Goal: Task Accomplishment & Management: Manage account settings

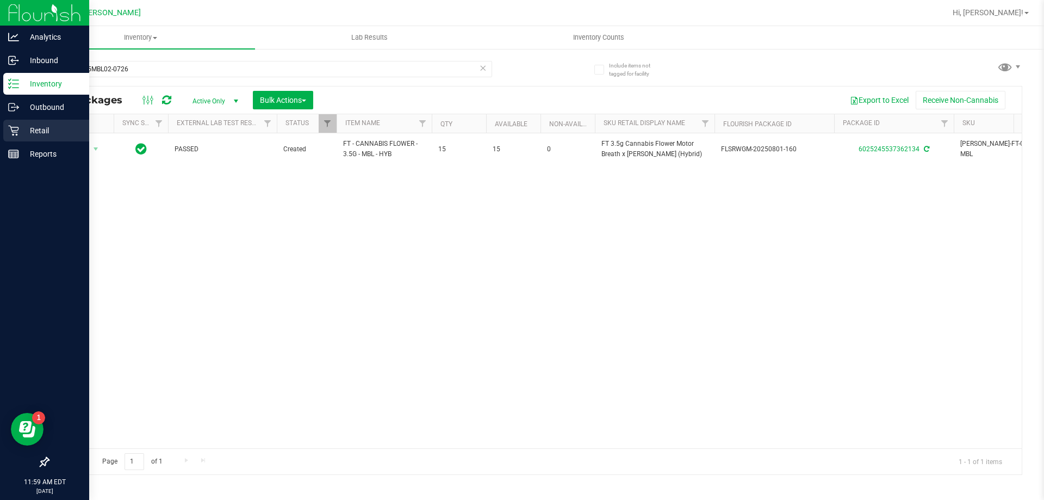
click at [17, 132] on icon at bounding box center [13, 130] width 11 height 11
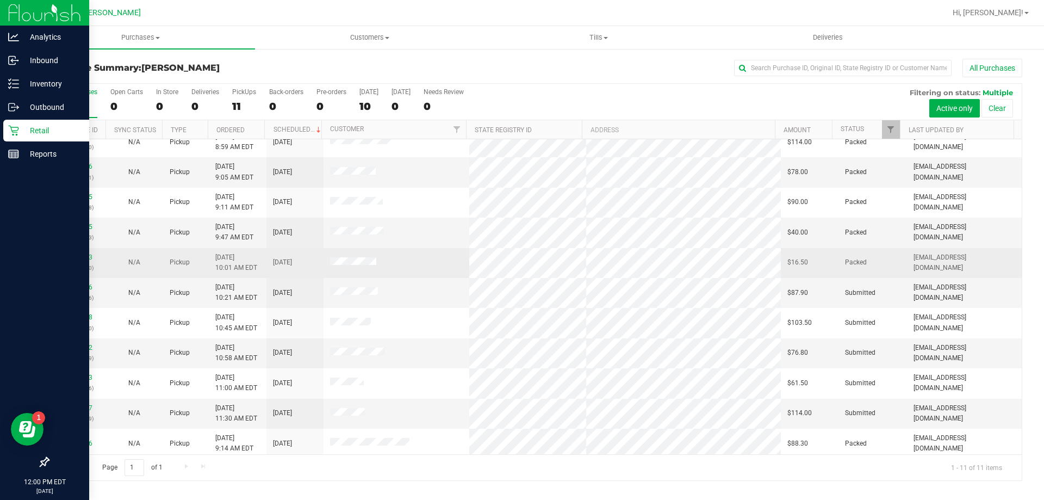
scroll to position [16, 0]
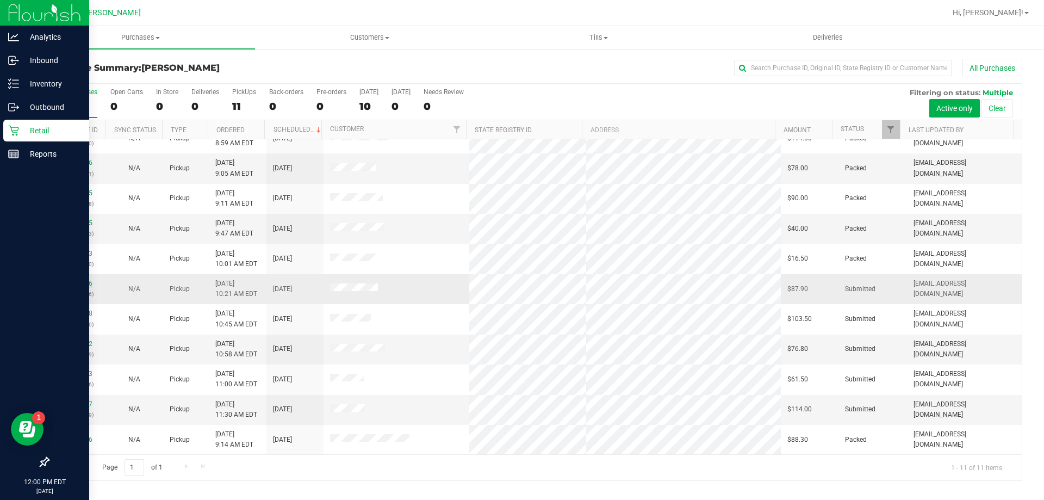
click at [74, 281] on link "11972616" at bounding box center [77, 283] width 30 height 8
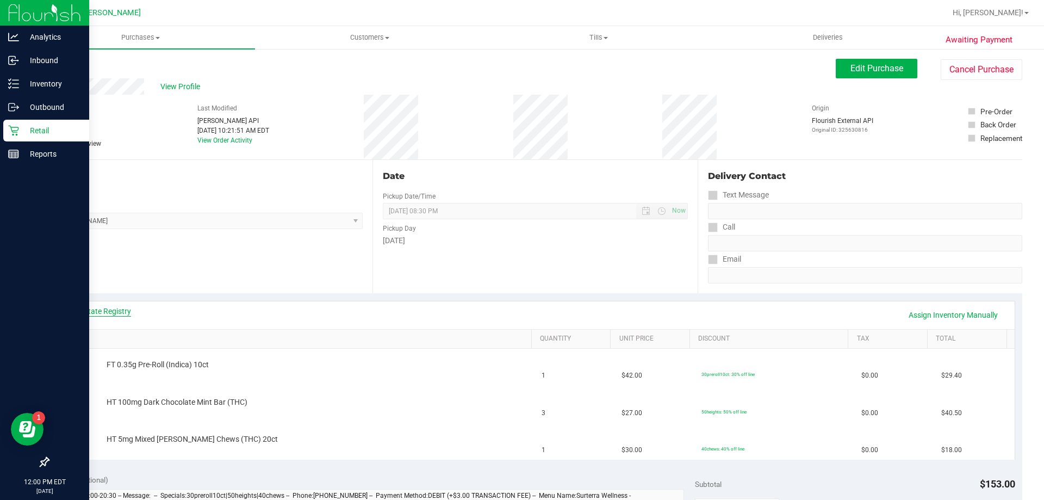
click at [98, 309] on link "View State Registry" at bounding box center [98, 311] width 65 height 11
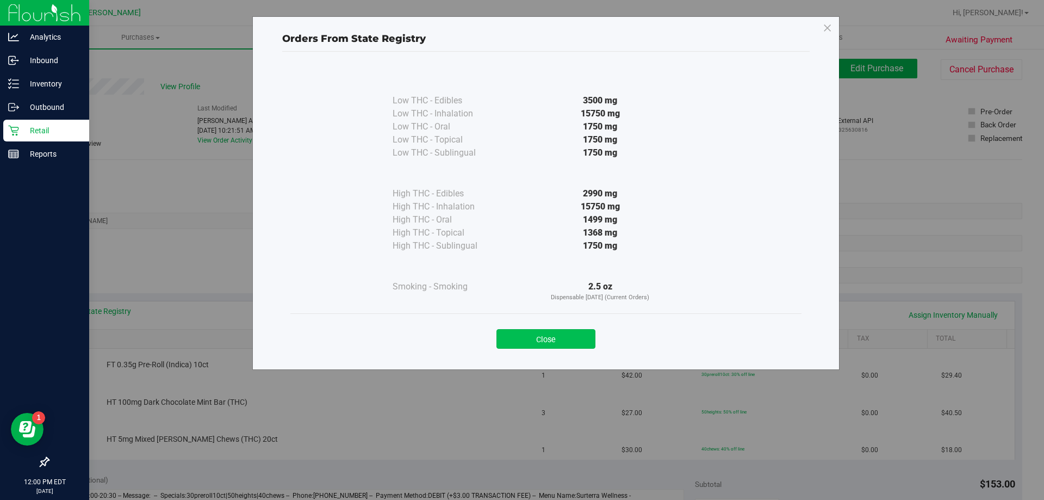
click at [521, 334] on button "Close" at bounding box center [545, 339] width 99 height 20
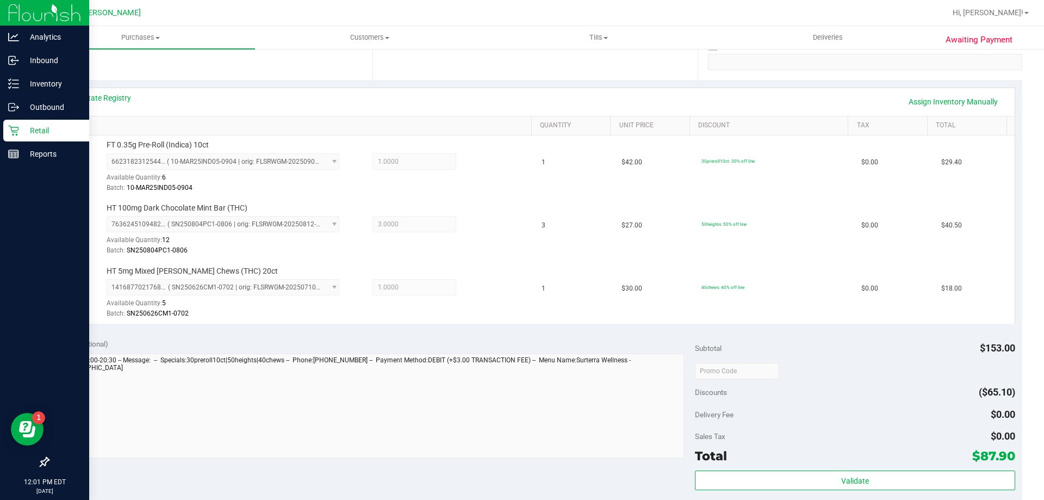
scroll to position [383, 0]
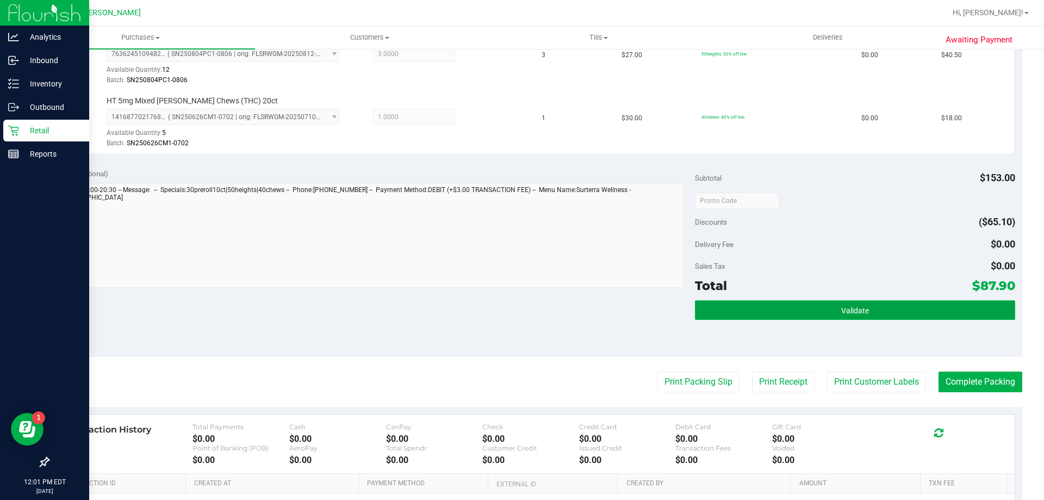
click at [891, 312] on button "Validate" at bounding box center [855, 310] width 320 height 20
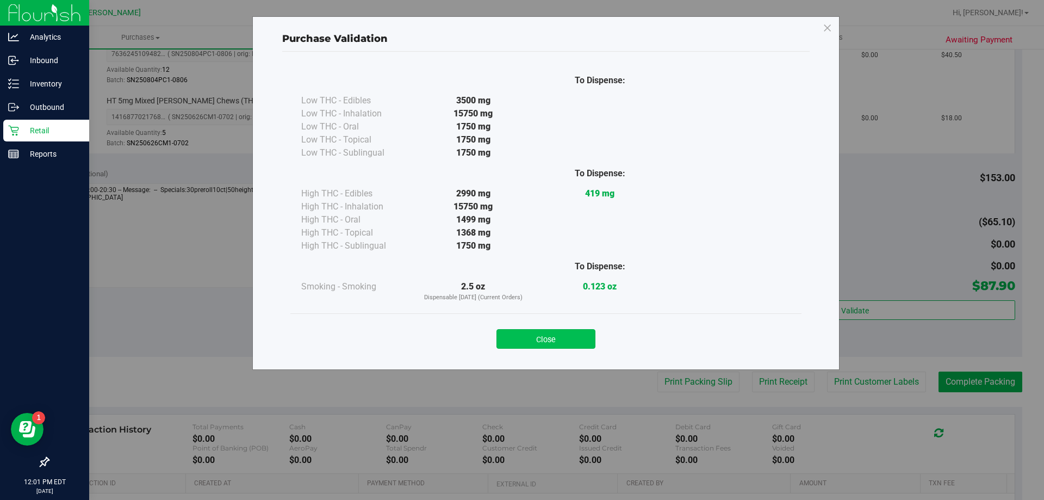
click at [571, 343] on button "Close" at bounding box center [545, 339] width 99 height 20
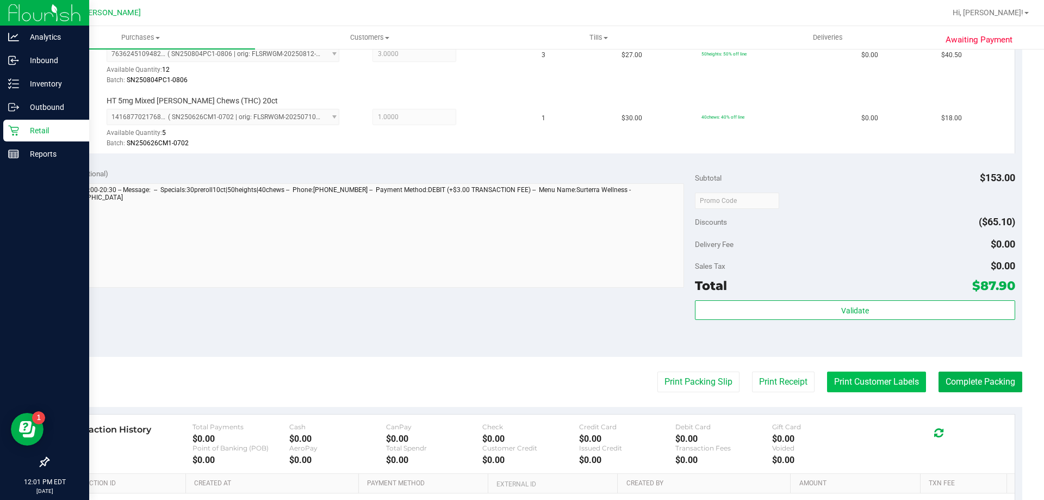
click at [855, 390] on button "Print Customer Labels" at bounding box center [876, 381] width 99 height 21
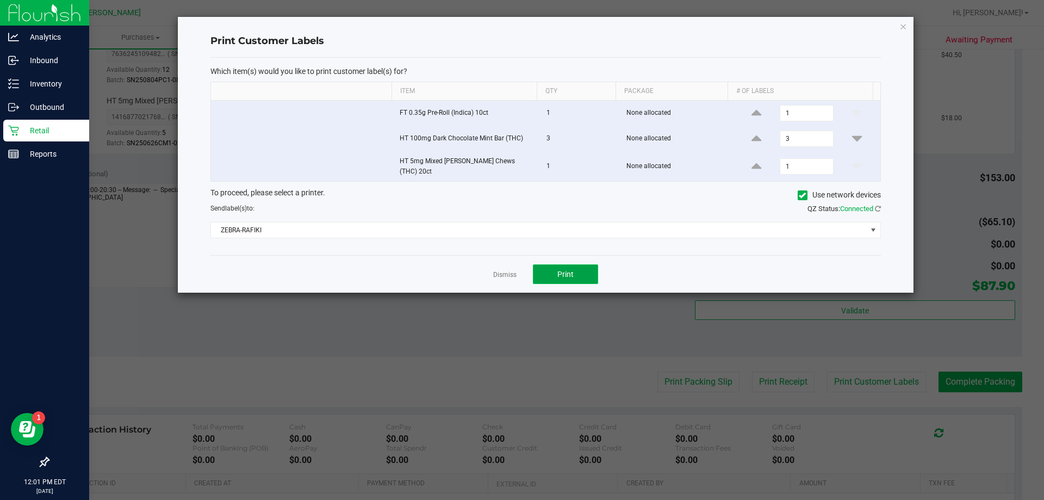
click at [559, 270] on span "Print" at bounding box center [565, 274] width 16 height 9
drag, startPoint x: 498, startPoint y: 263, endPoint x: 508, endPoint y: 268, distance: 10.7
click at [499, 263] on div "Dismiss Print" at bounding box center [545, 274] width 670 height 38
click at [508, 270] on link "Dismiss" at bounding box center [504, 274] width 23 height 9
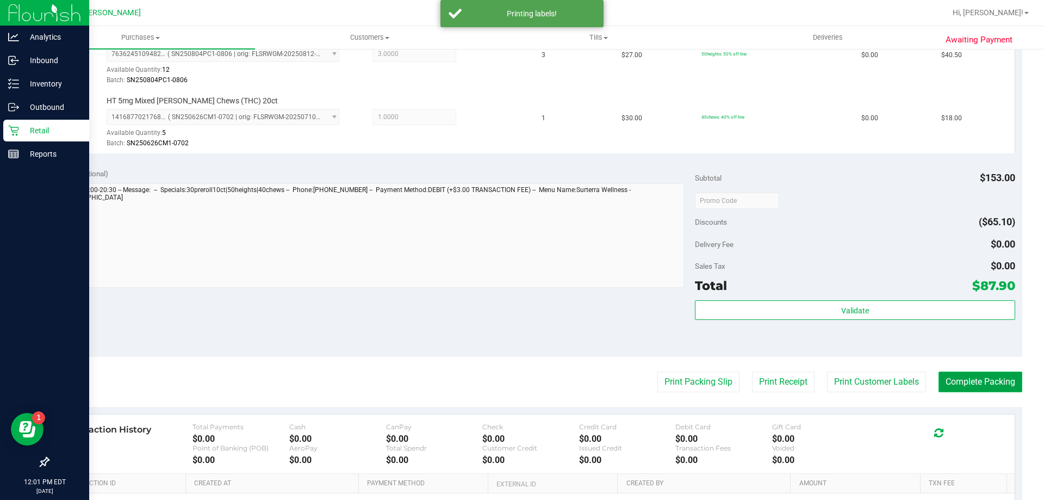
click at [999, 386] on button "Complete Packing" at bounding box center [981, 381] width 84 height 21
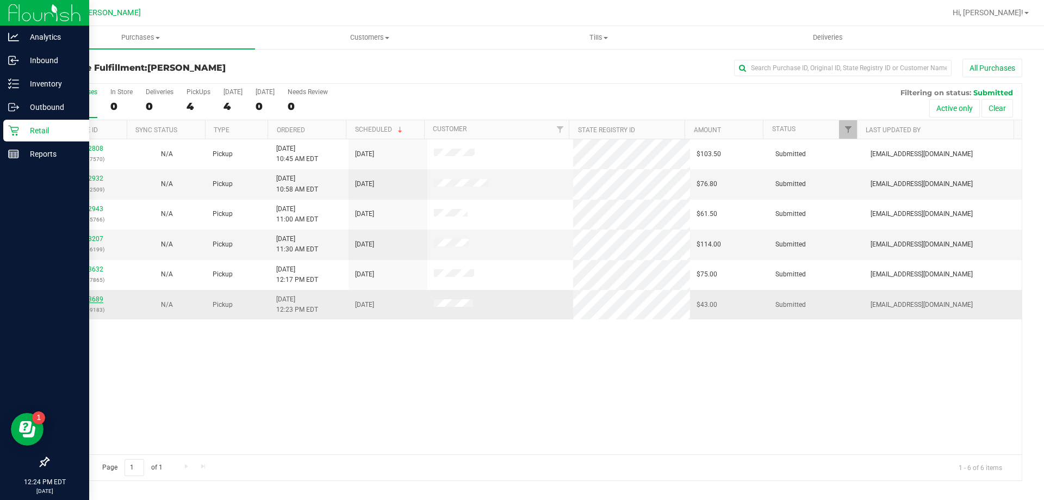
click at [85, 300] on link "11973689" at bounding box center [88, 299] width 30 height 8
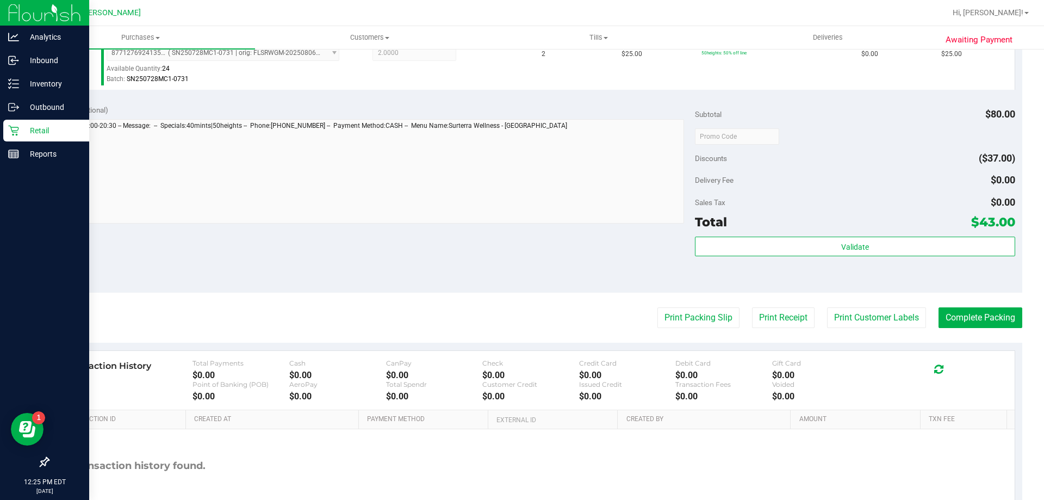
scroll to position [452, 0]
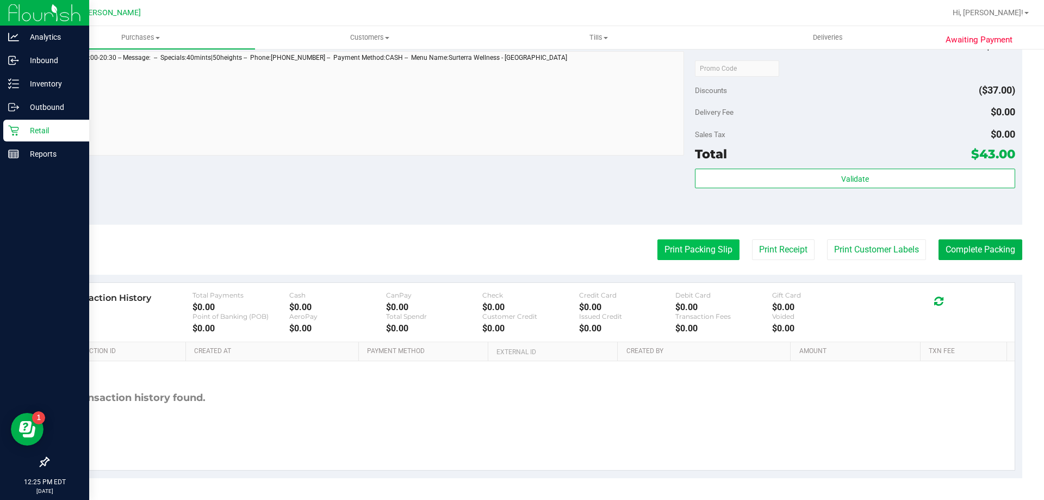
click at [675, 259] on button "Print Packing Slip" at bounding box center [698, 249] width 82 height 21
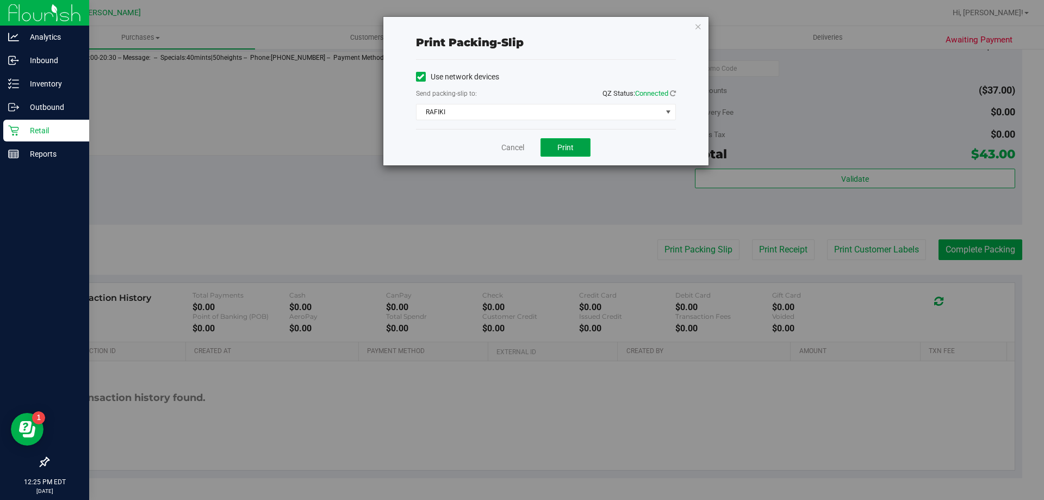
click at [564, 146] on span "Print" at bounding box center [565, 147] width 16 height 9
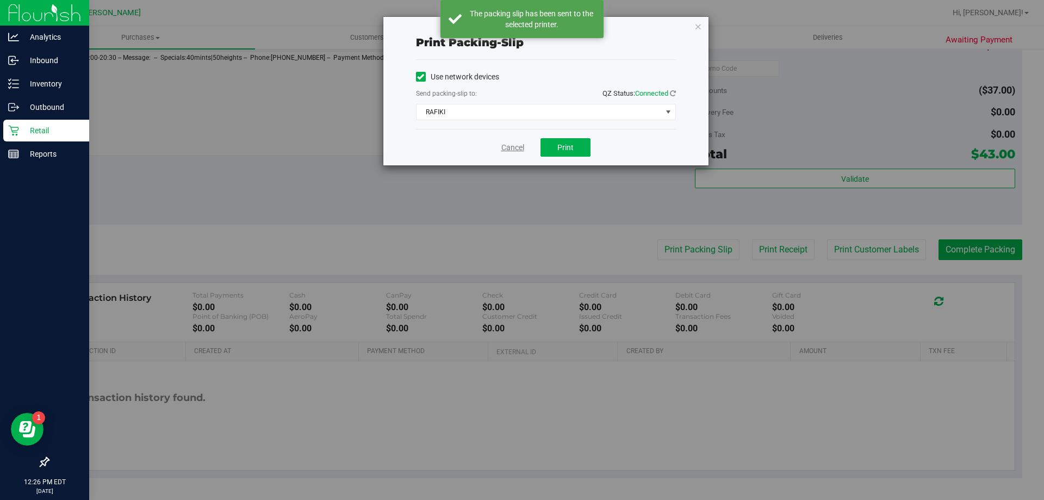
click at [508, 147] on link "Cancel" at bounding box center [512, 147] width 23 height 11
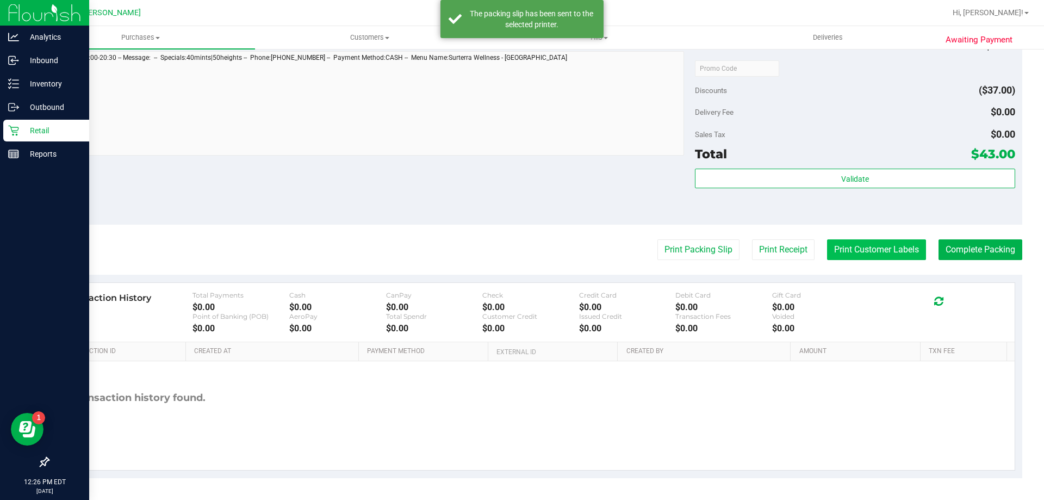
click at [832, 249] on button "Print Customer Labels" at bounding box center [876, 249] width 99 height 21
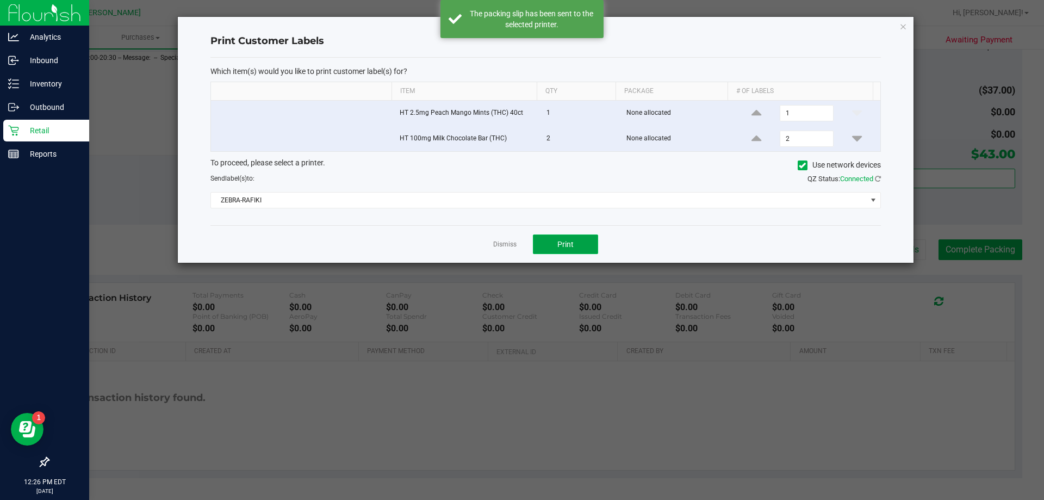
click at [542, 248] on button "Print" at bounding box center [565, 244] width 65 height 20
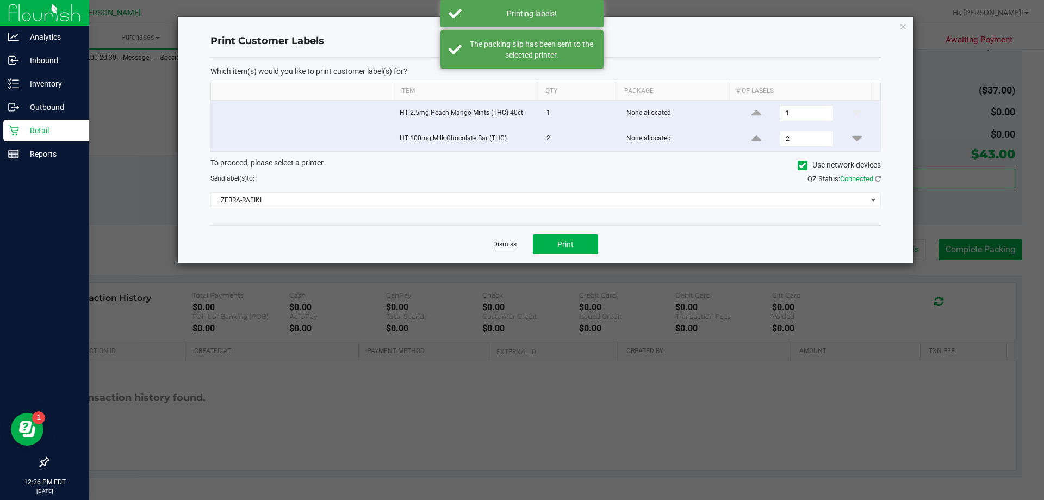
click at [501, 246] on link "Dismiss" at bounding box center [504, 244] width 23 height 9
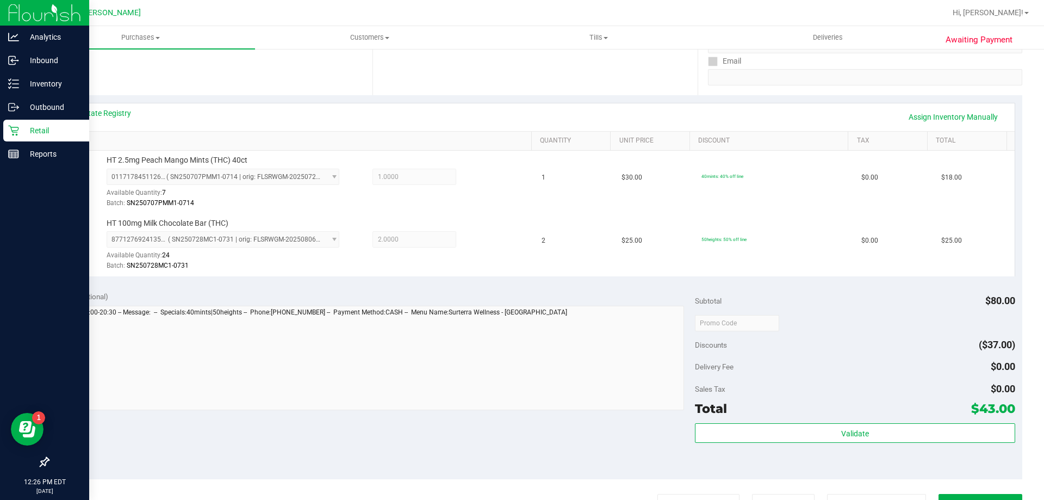
scroll to position [218, 0]
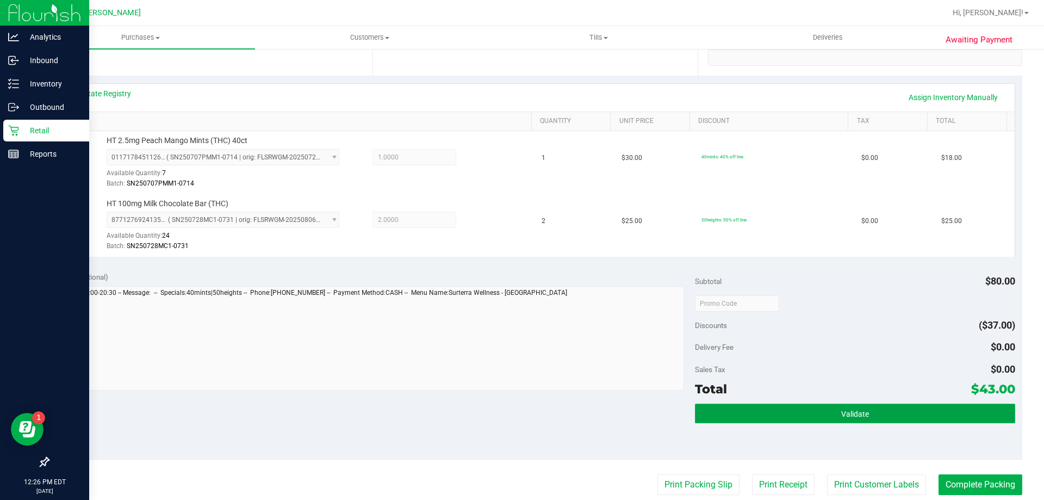
click at [847, 415] on span "Validate" at bounding box center [855, 413] width 28 height 9
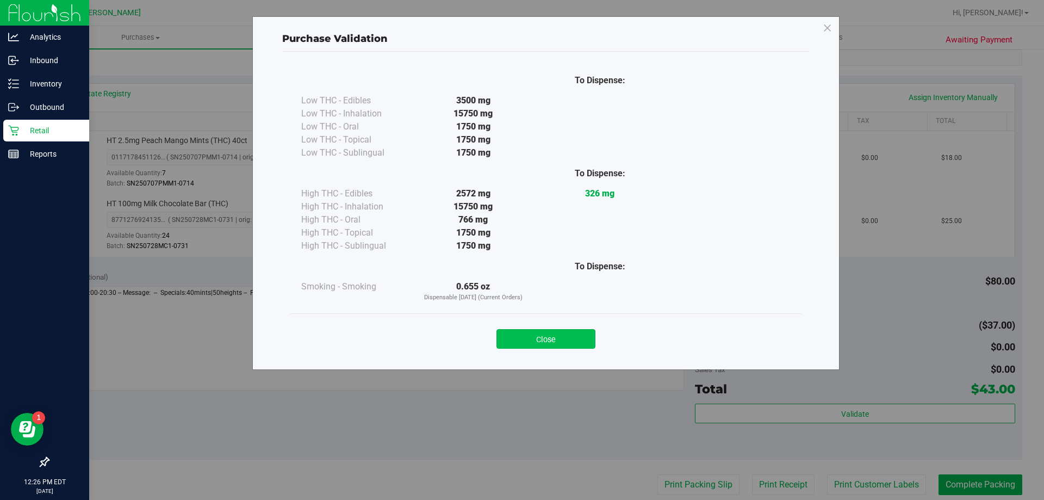
click at [569, 339] on button "Close" at bounding box center [545, 339] width 99 height 20
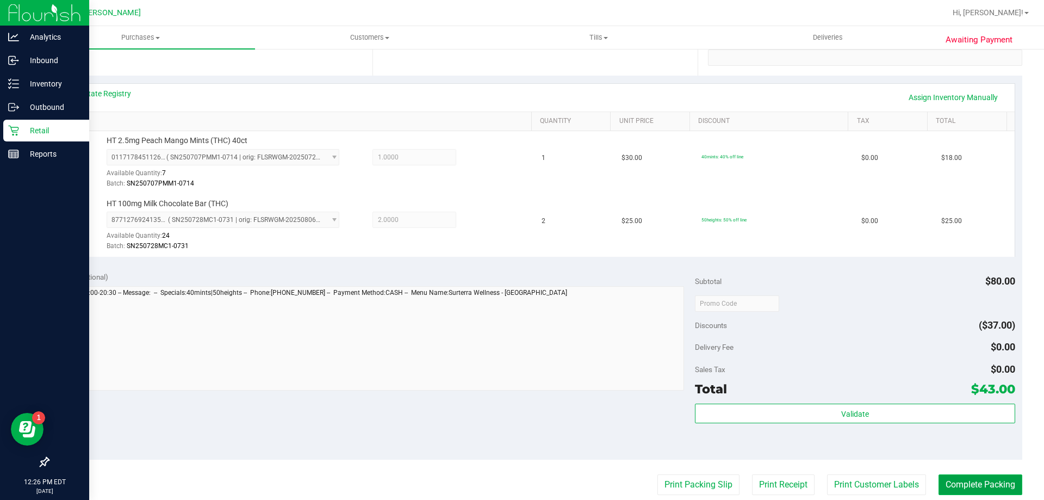
click at [995, 486] on button "Complete Packing" at bounding box center [981, 484] width 84 height 21
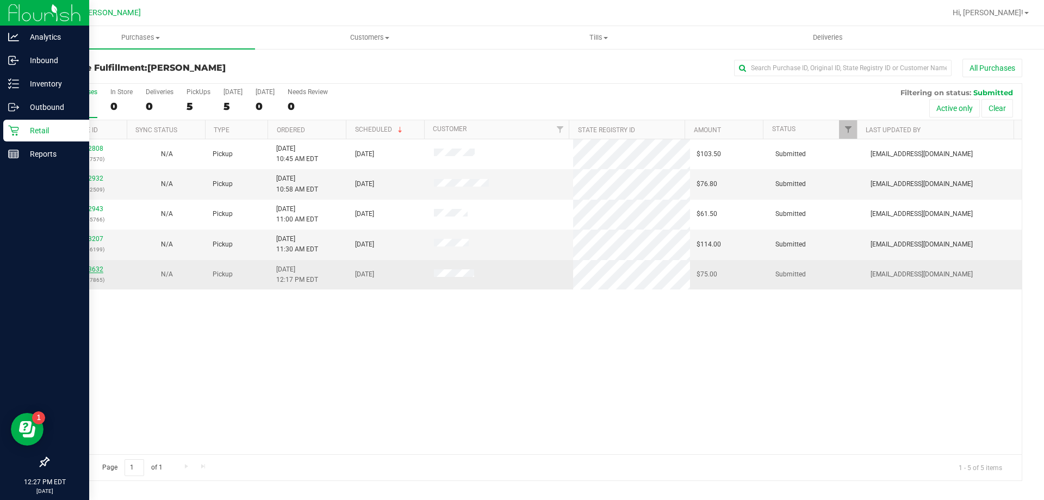
click at [80, 271] on link "11973632" at bounding box center [88, 269] width 30 height 8
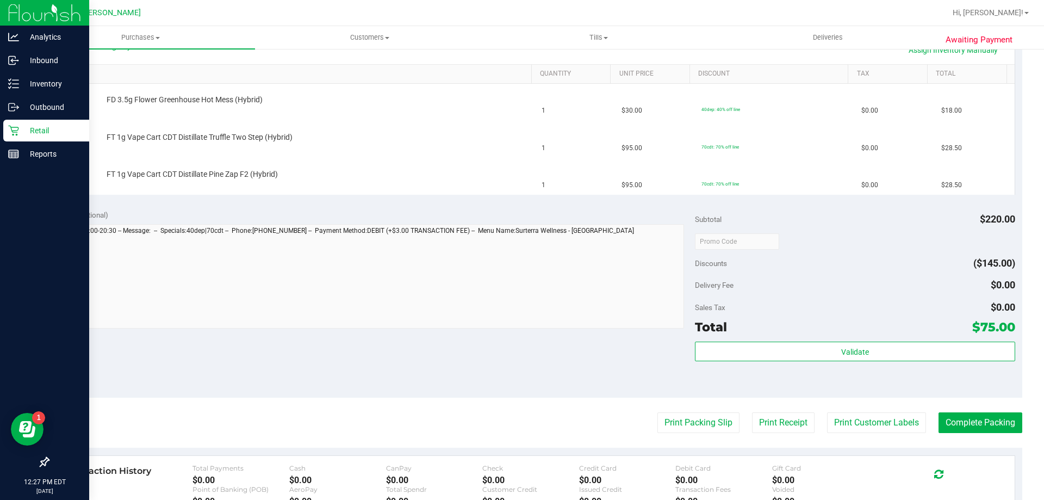
scroll to position [381, 0]
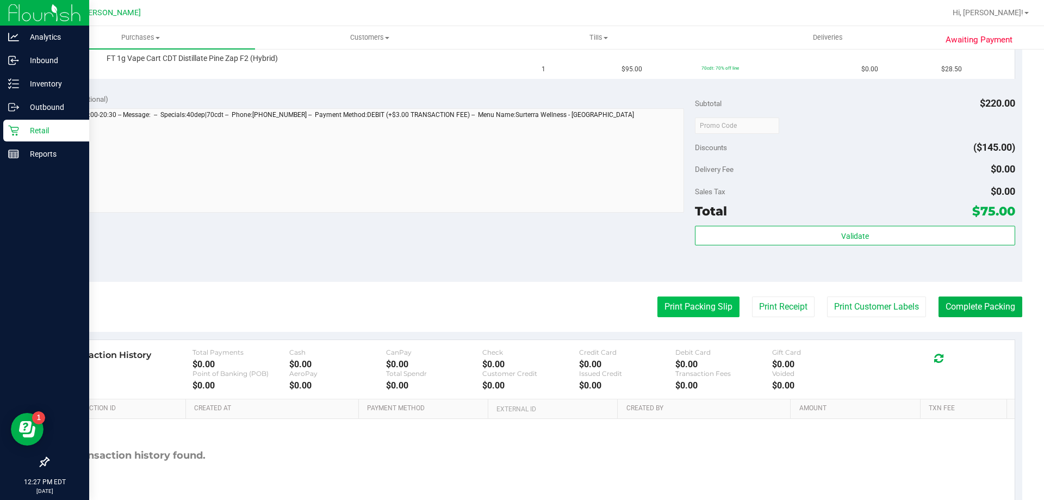
click at [704, 305] on button "Print Packing Slip" at bounding box center [698, 306] width 82 height 21
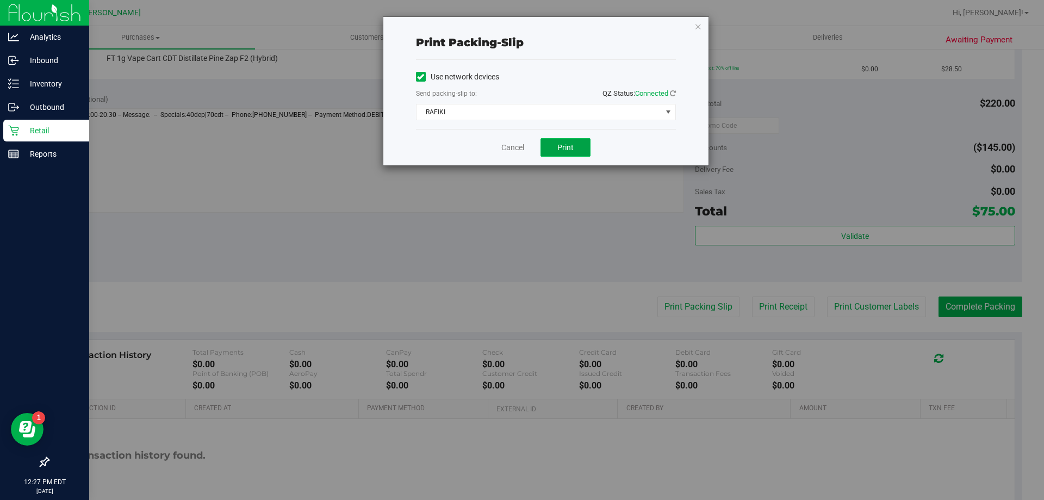
click at [579, 140] on button "Print" at bounding box center [565, 147] width 50 height 18
click at [512, 143] on link "Cancel" at bounding box center [512, 147] width 23 height 11
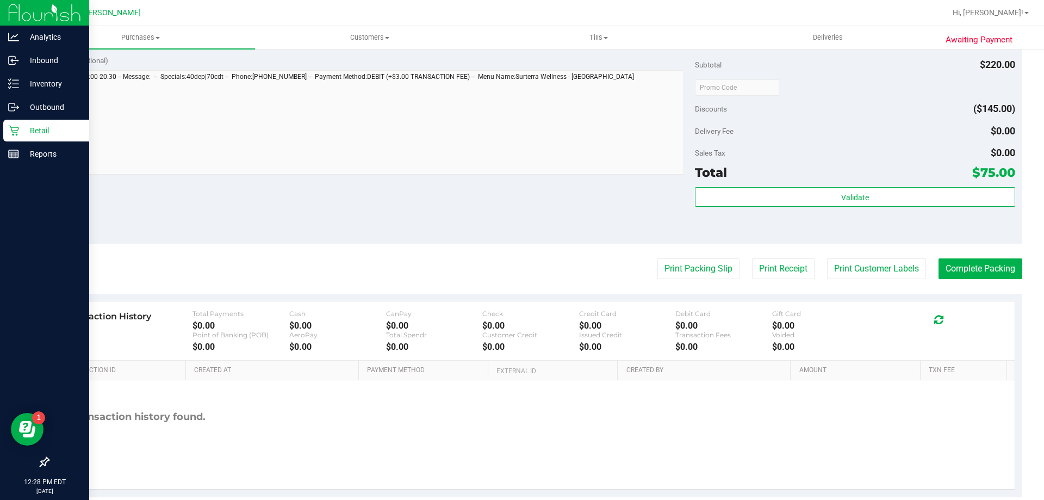
scroll to position [515, 0]
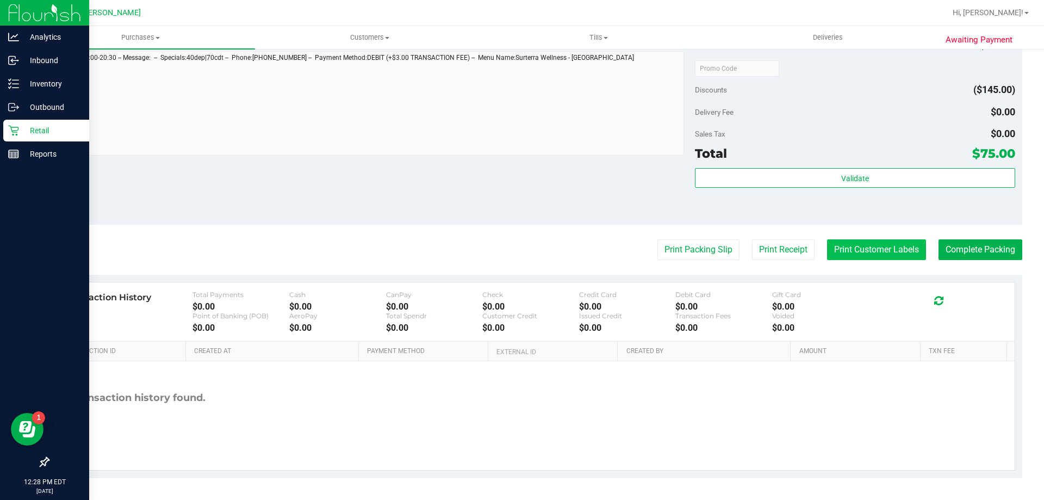
click at [872, 249] on button "Print Customer Labels" at bounding box center [876, 249] width 99 height 21
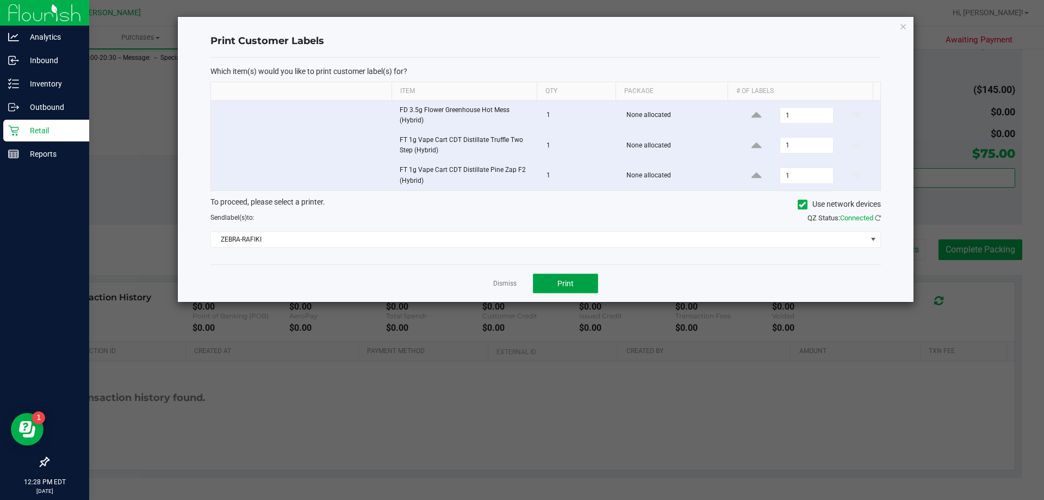
click at [557, 279] on span "Print" at bounding box center [565, 283] width 16 height 9
click at [508, 285] on link "Dismiss" at bounding box center [504, 283] width 23 height 9
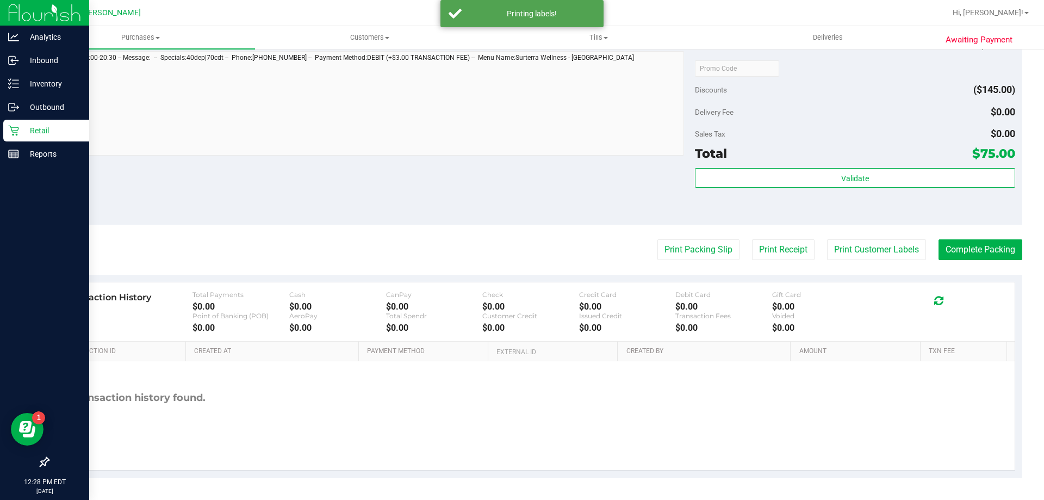
click at [983, 190] on div "Validate" at bounding box center [855, 192] width 320 height 49
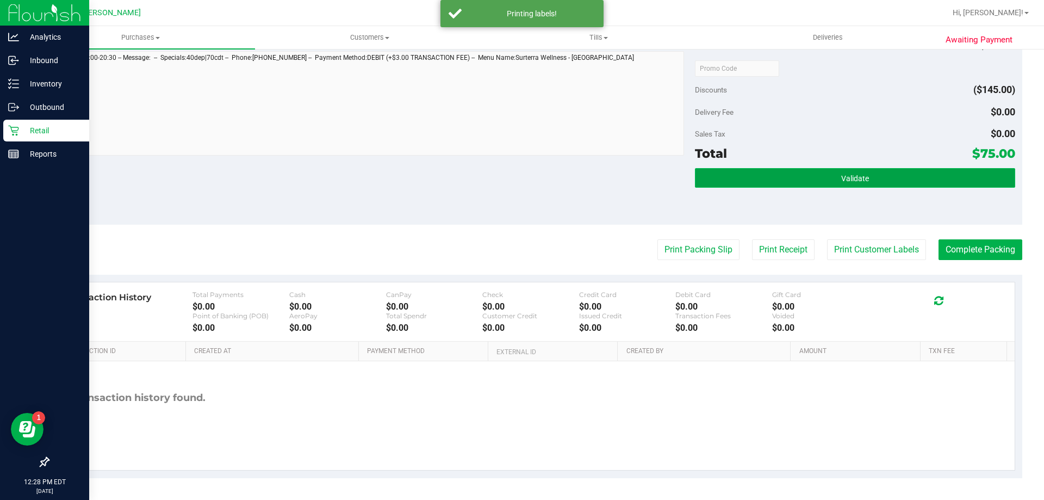
click at [982, 185] on button "Validate" at bounding box center [855, 178] width 320 height 20
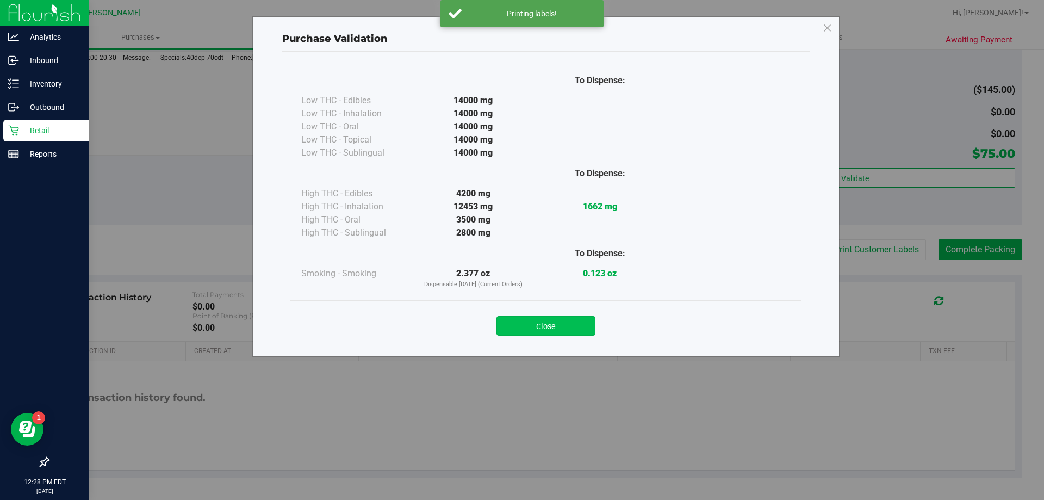
click at [539, 326] on button "Close" at bounding box center [545, 326] width 99 height 20
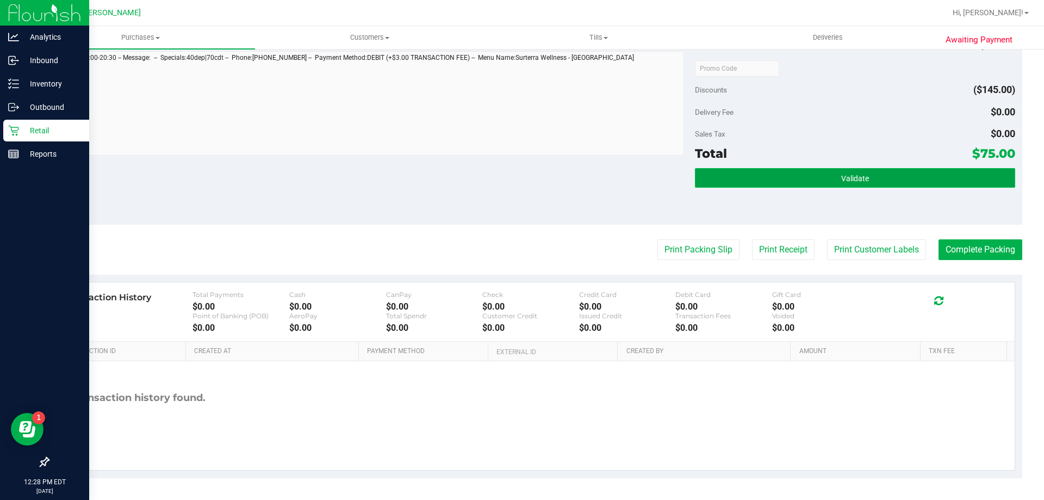
click at [852, 183] on span "Validate" at bounding box center [855, 178] width 28 height 9
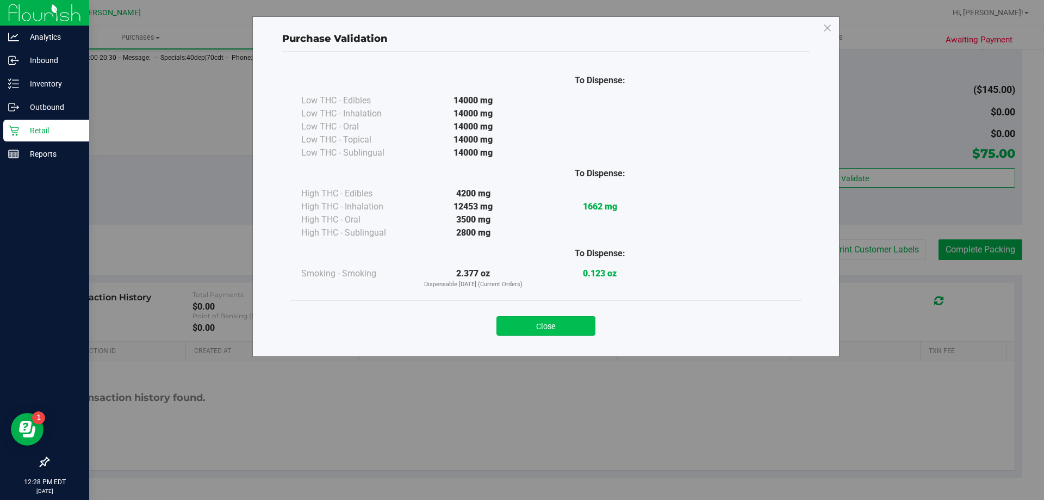
click at [557, 332] on button "Close" at bounding box center [545, 326] width 99 height 20
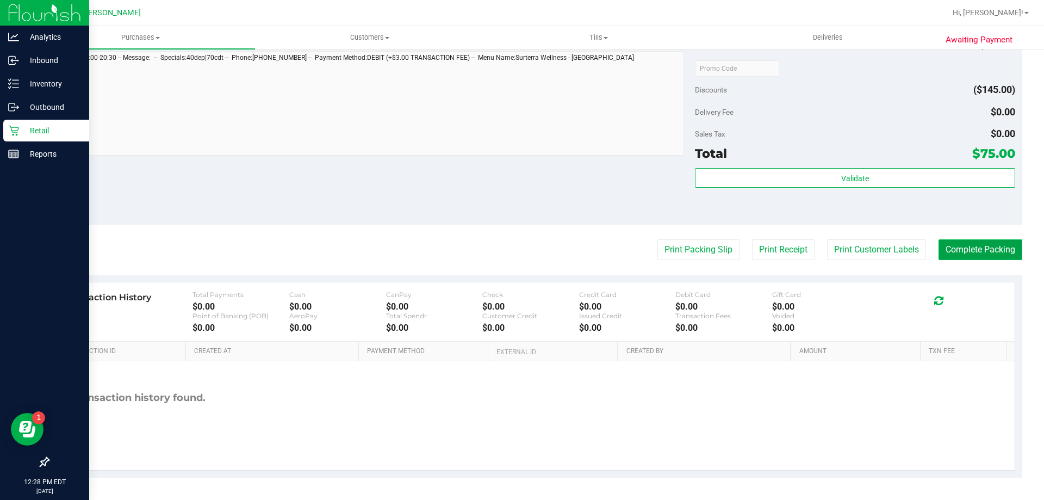
click at [965, 257] on button "Complete Packing" at bounding box center [981, 249] width 84 height 21
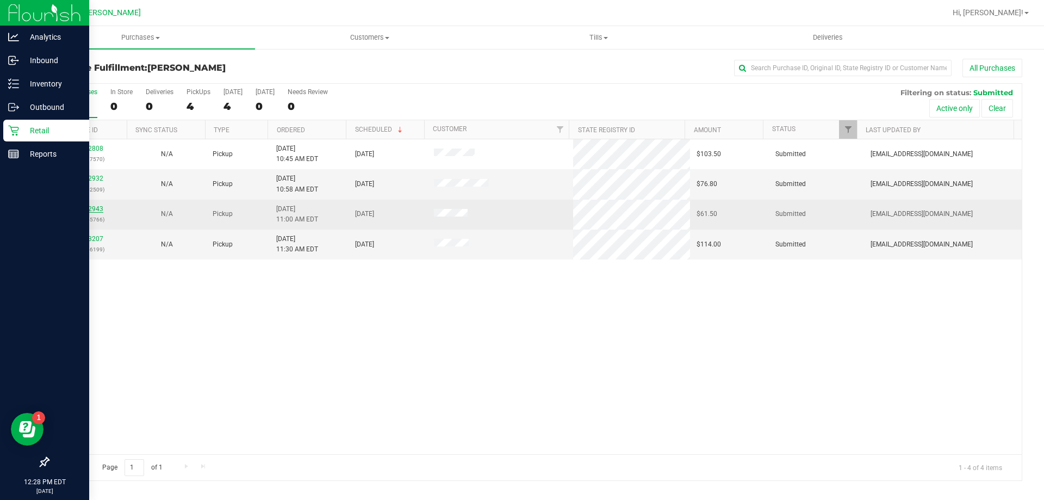
click at [83, 207] on link "11972943" at bounding box center [88, 209] width 30 height 8
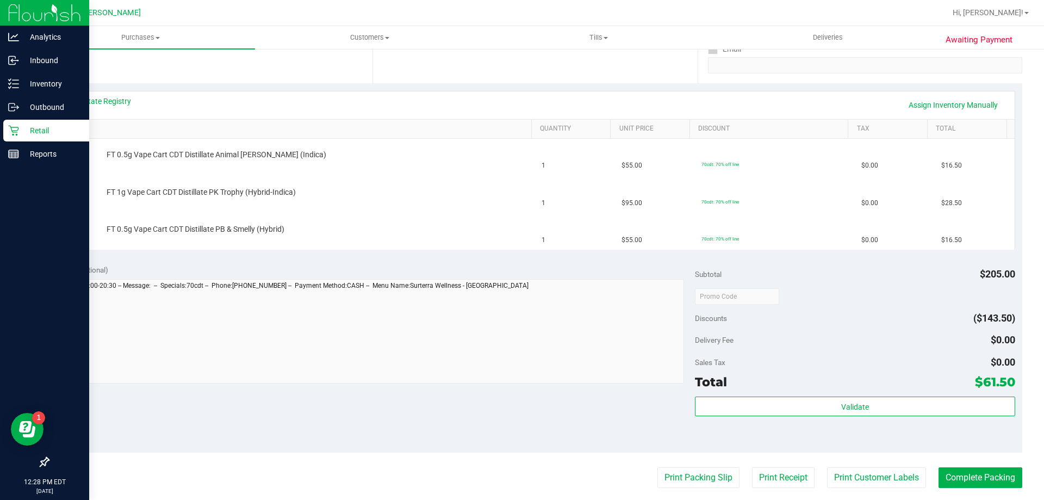
scroll to position [326, 0]
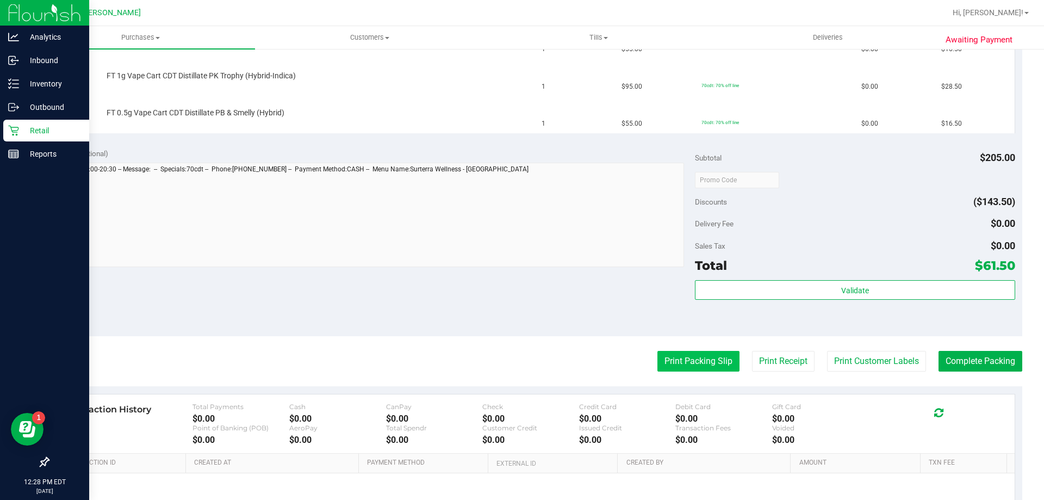
click at [688, 355] on button "Print Packing Slip" at bounding box center [698, 361] width 82 height 21
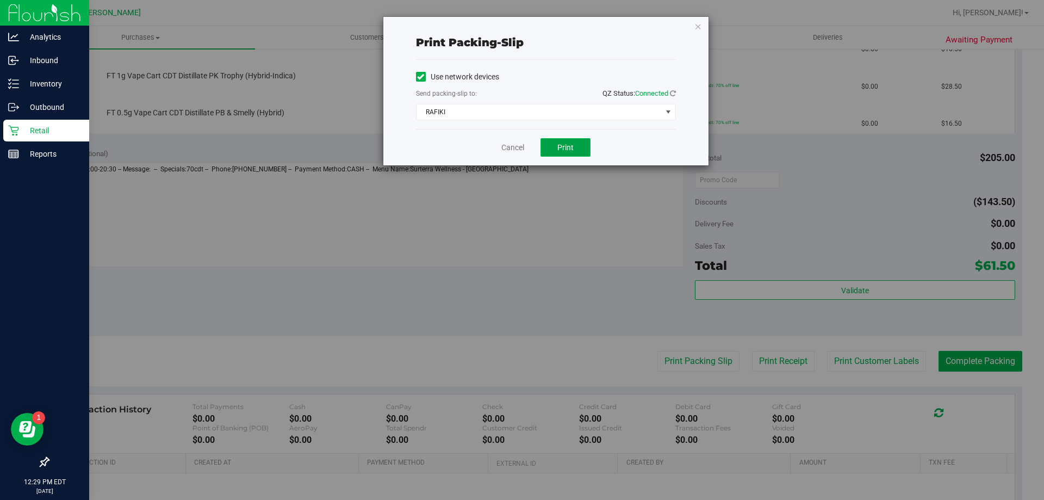
click at [553, 149] on button "Print" at bounding box center [565, 147] width 50 height 18
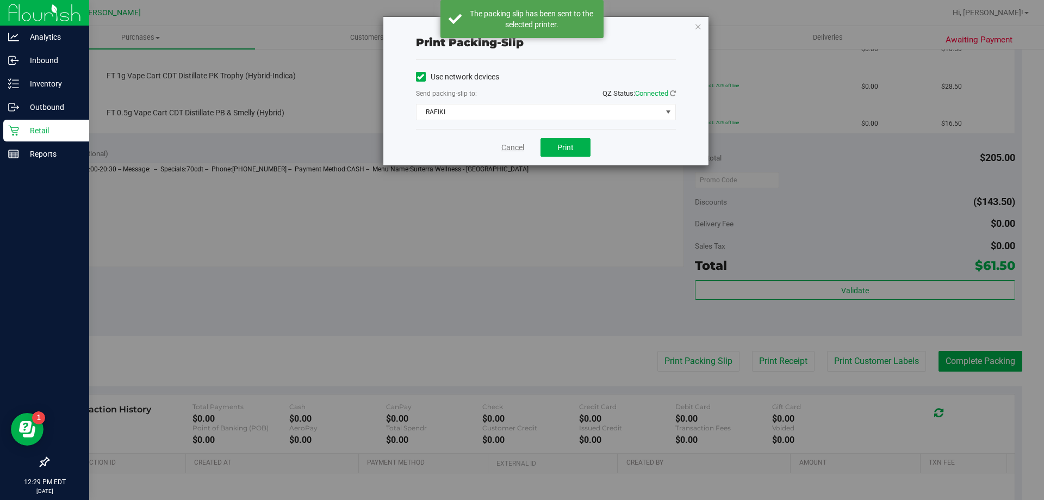
click at [512, 142] on link "Cancel" at bounding box center [512, 147] width 23 height 11
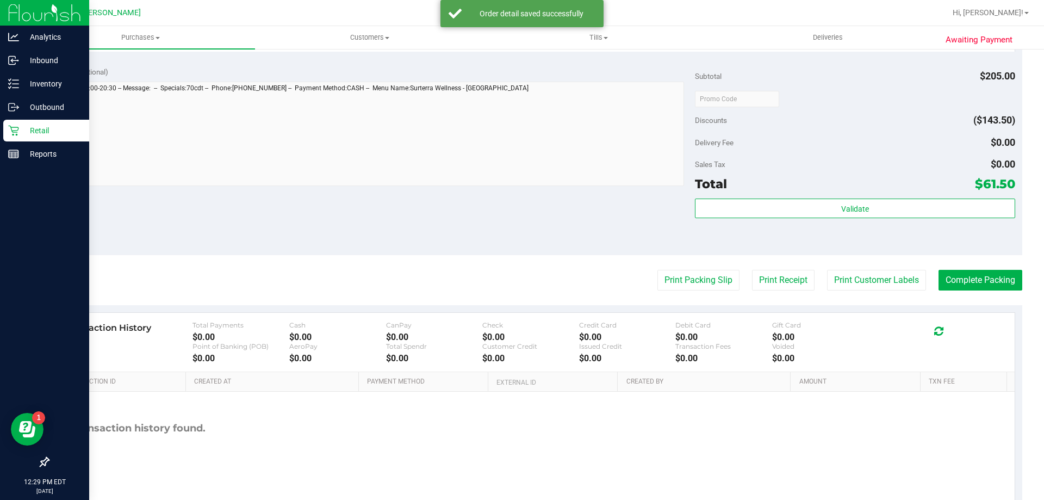
scroll to position [515, 0]
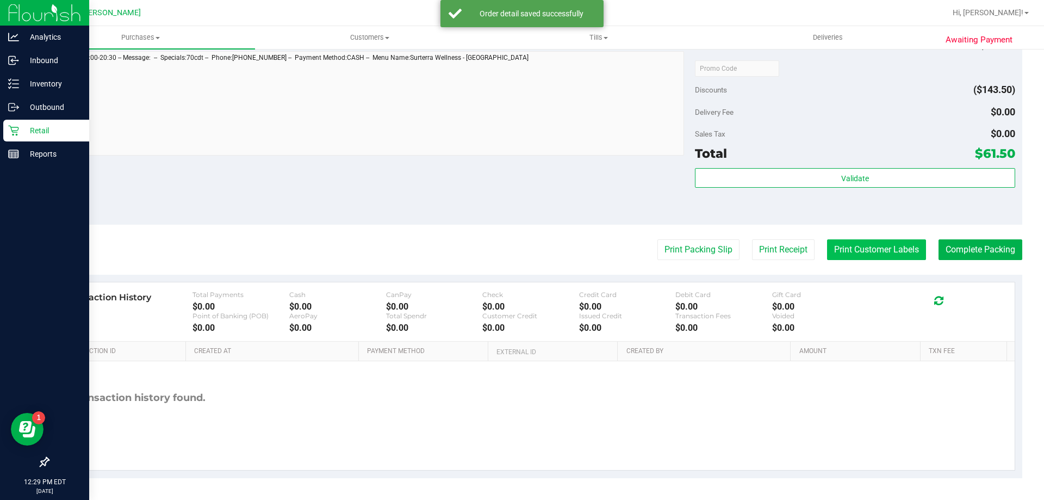
click at [855, 248] on button "Print Customer Labels" at bounding box center [876, 249] width 99 height 21
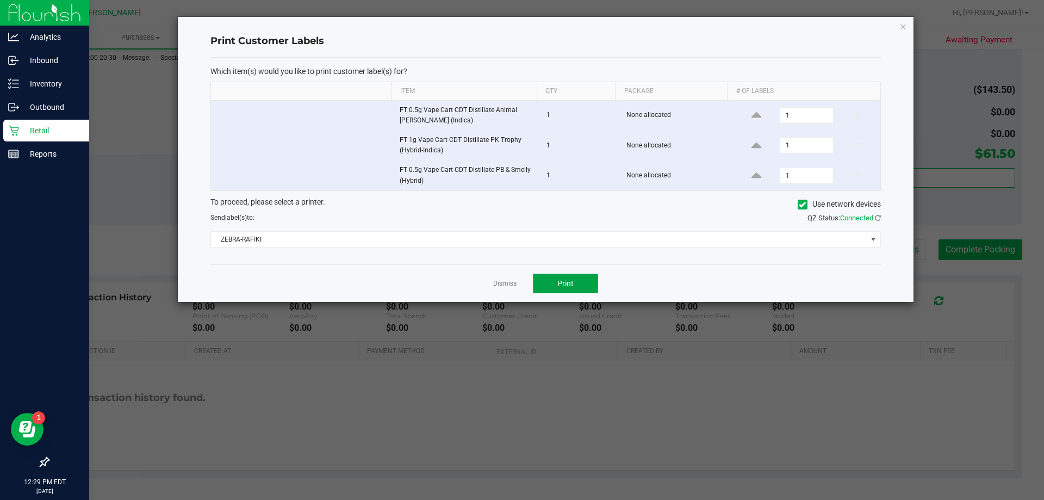
click at [587, 284] on button "Print" at bounding box center [565, 284] width 65 height 20
click at [501, 278] on app-cancel-button "Dismiss" at bounding box center [504, 283] width 23 height 11
click at [493, 292] on div "Dismiss Print" at bounding box center [545, 283] width 670 height 38
click at [493, 282] on div "Dismiss Print" at bounding box center [545, 283] width 670 height 38
click at [500, 282] on link "Dismiss" at bounding box center [504, 283] width 23 height 9
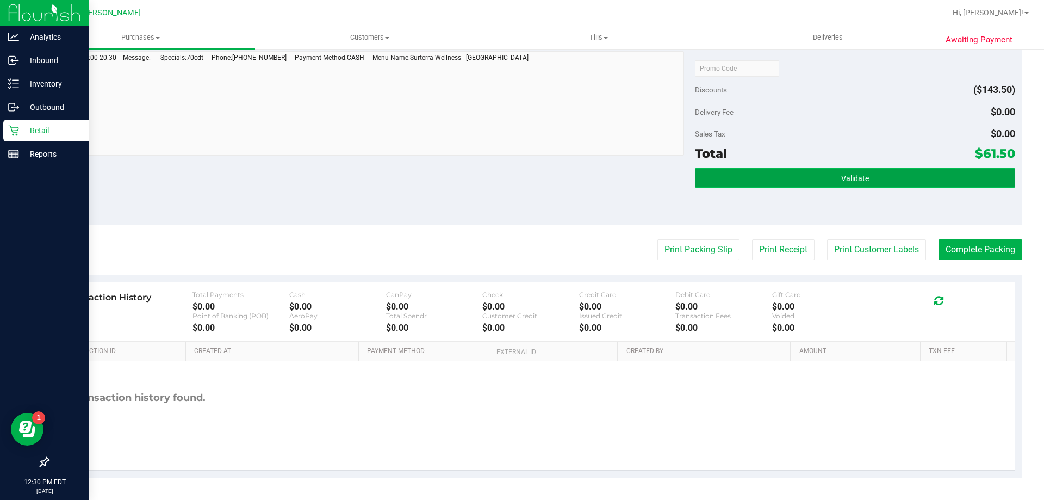
click at [884, 181] on button "Validate" at bounding box center [855, 178] width 320 height 20
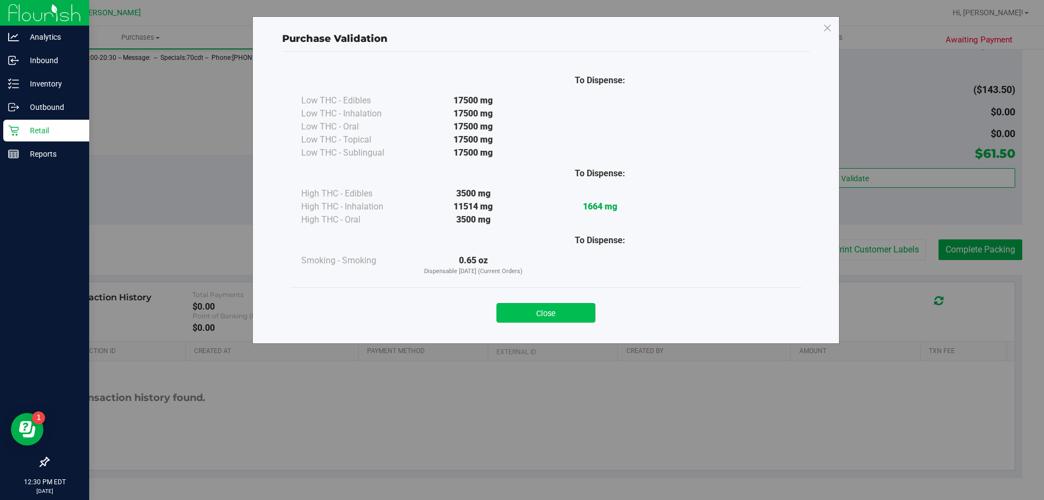
click at [585, 309] on button "Close" at bounding box center [545, 313] width 99 height 20
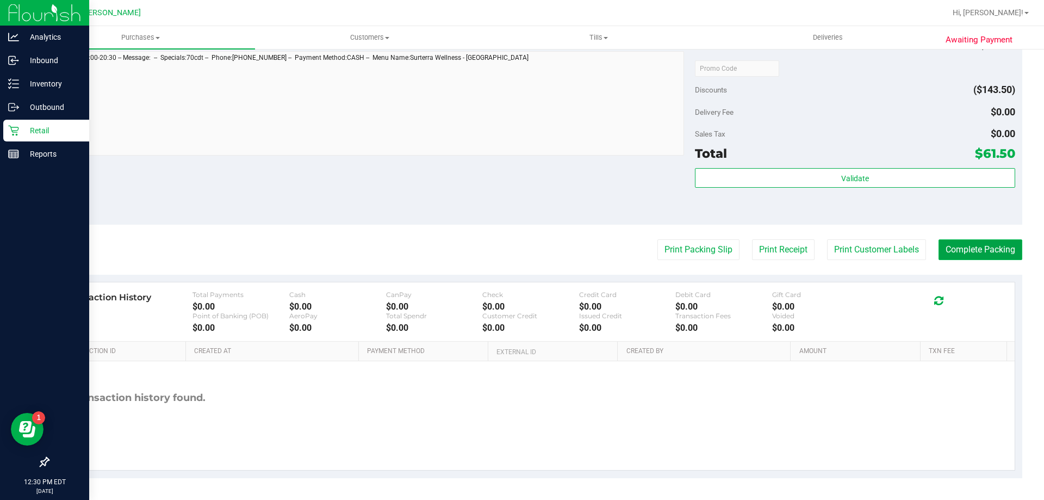
click at [958, 254] on button "Complete Packing" at bounding box center [981, 249] width 84 height 21
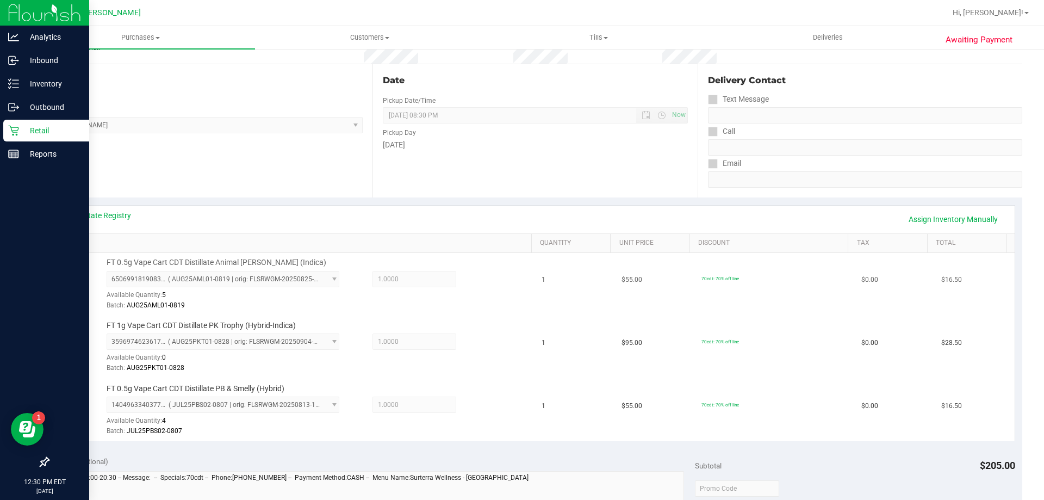
scroll to position [0, 0]
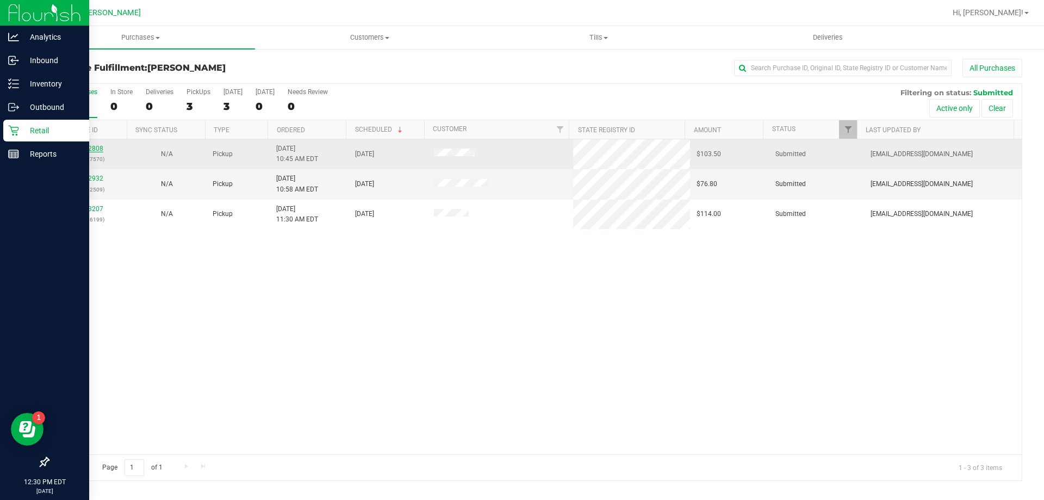
click at [89, 148] on link "11972808" at bounding box center [88, 149] width 30 height 8
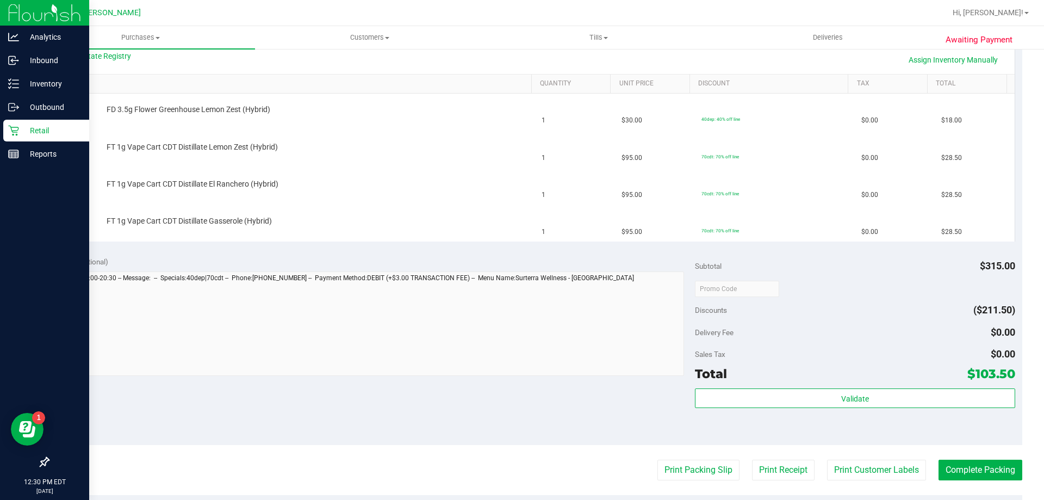
scroll to position [272, 0]
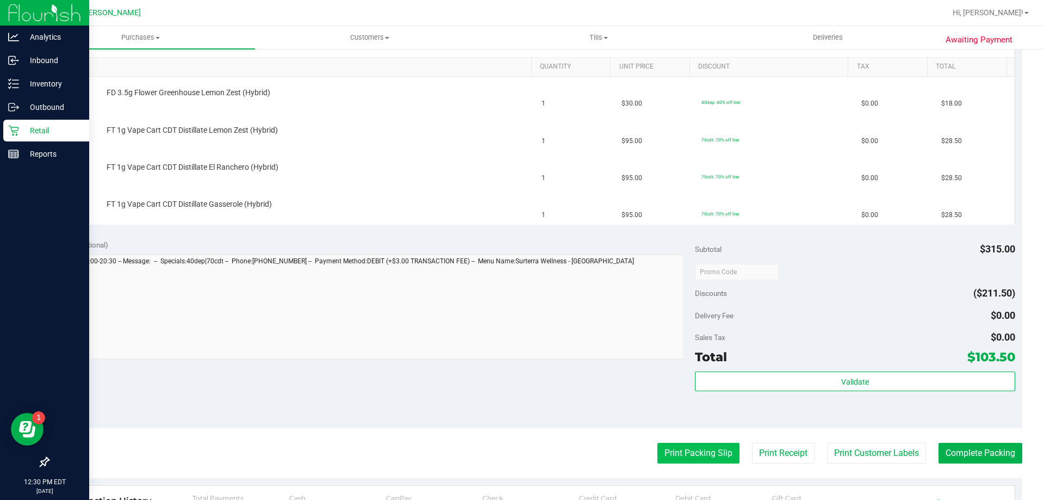
click at [701, 450] on button "Print Packing Slip" at bounding box center [698, 453] width 82 height 21
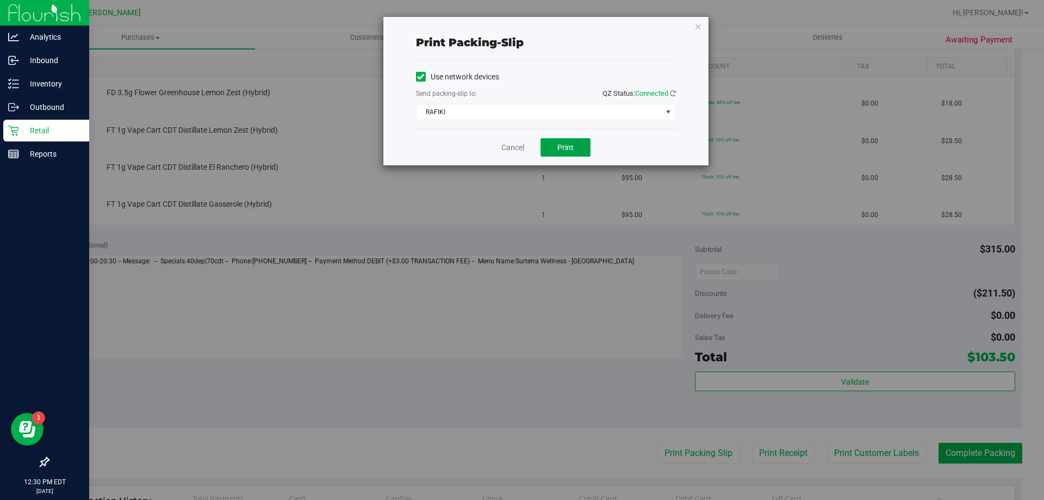
click at [550, 149] on button "Print" at bounding box center [565, 147] width 50 height 18
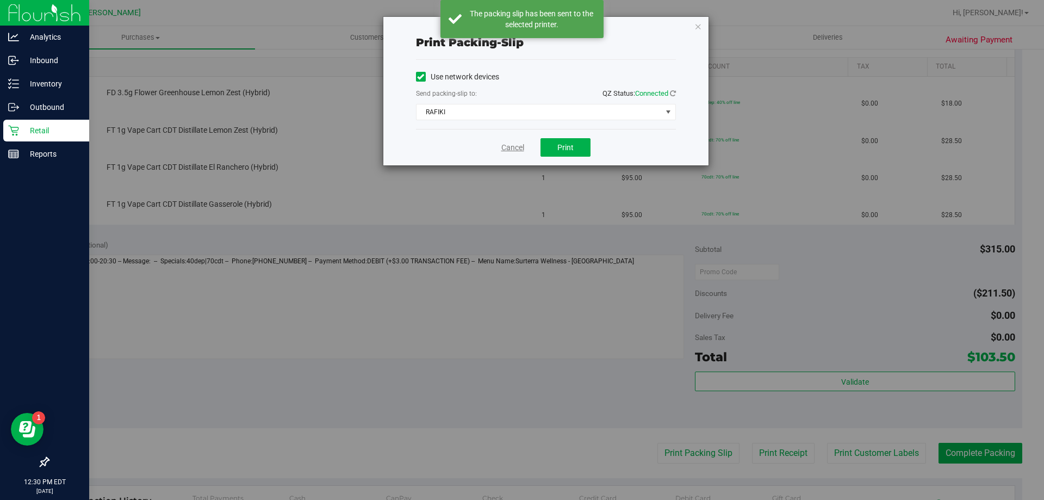
click at [507, 148] on link "Cancel" at bounding box center [512, 147] width 23 height 11
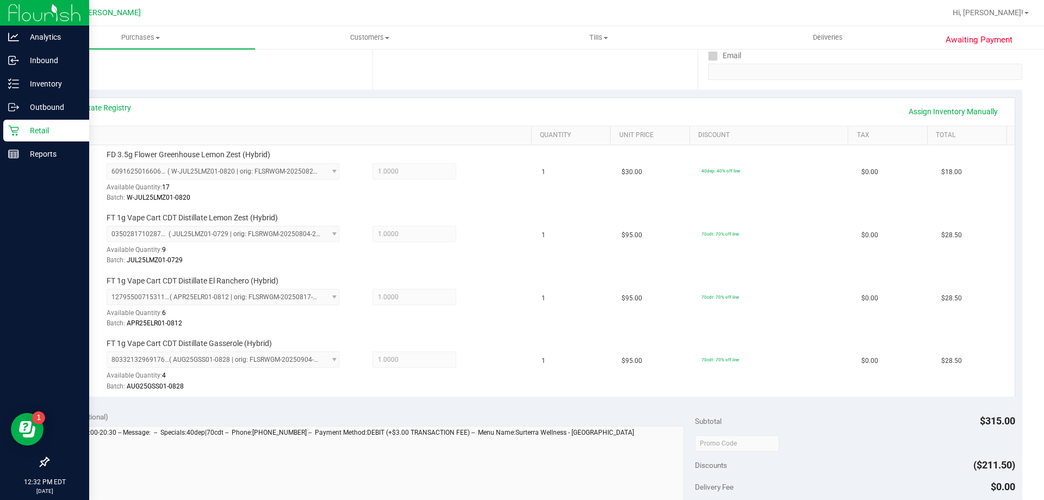
scroll to position [326, 0]
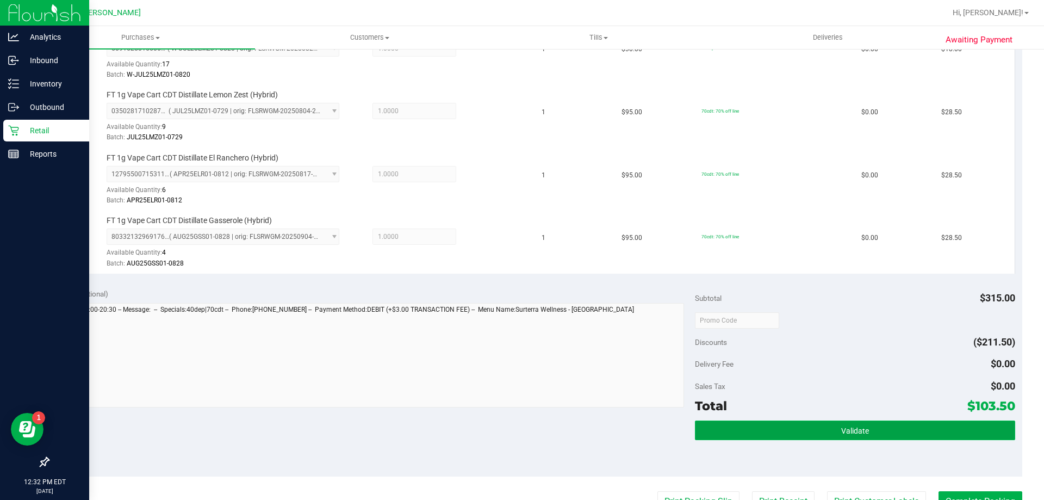
click at [897, 424] on button "Validate" at bounding box center [855, 430] width 320 height 20
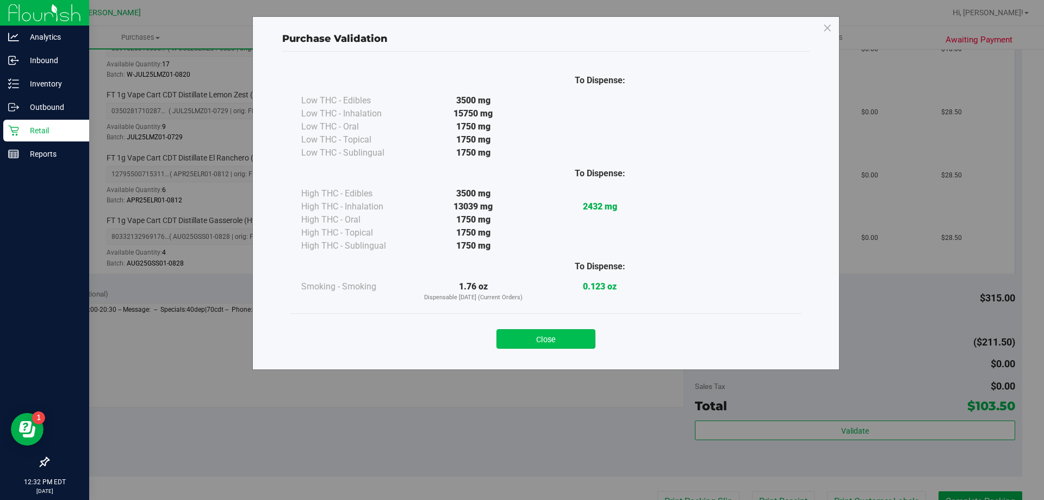
drag, startPoint x: 529, startPoint y: 327, endPoint x: 529, endPoint y: 335, distance: 8.2
click at [529, 327] on div "Close" at bounding box center [546, 335] width 495 height 27
click at [535, 351] on div "Close" at bounding box center [545, 335] width 511 height 44
click at [536, 343] on button "Close" at bounding box center [545, 339] width 99 height 20
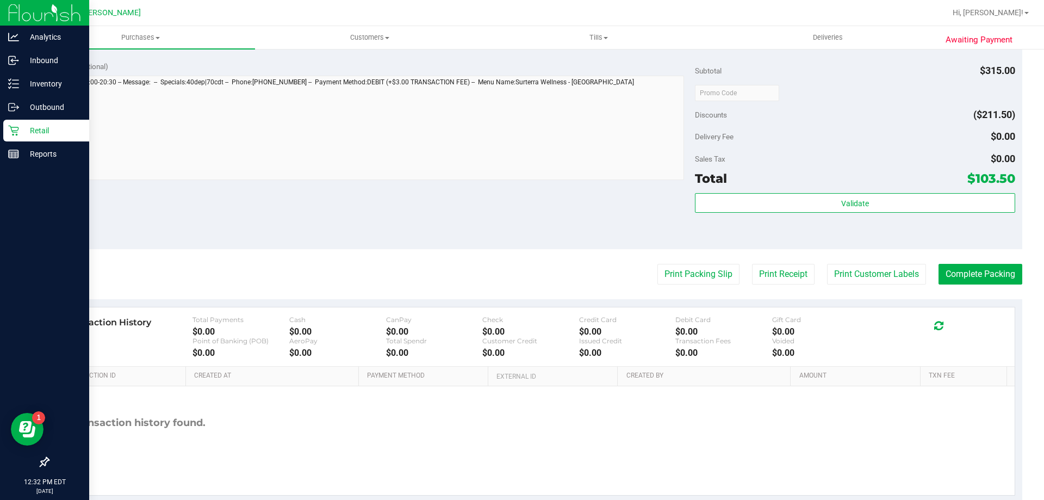
scroll to position [578, 0]
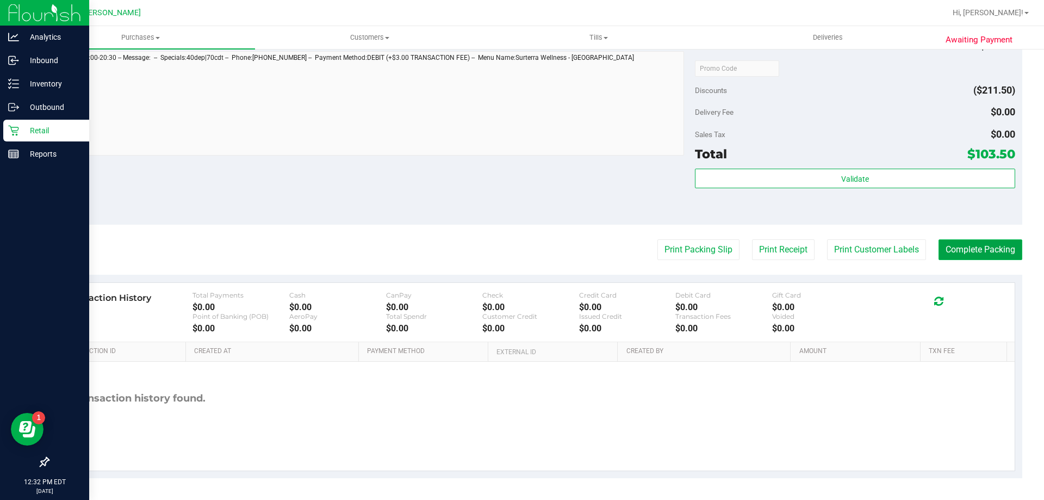
click at [972, 248] on button "Complete Packing" at bounding box center [981, 249] width 84 height 21
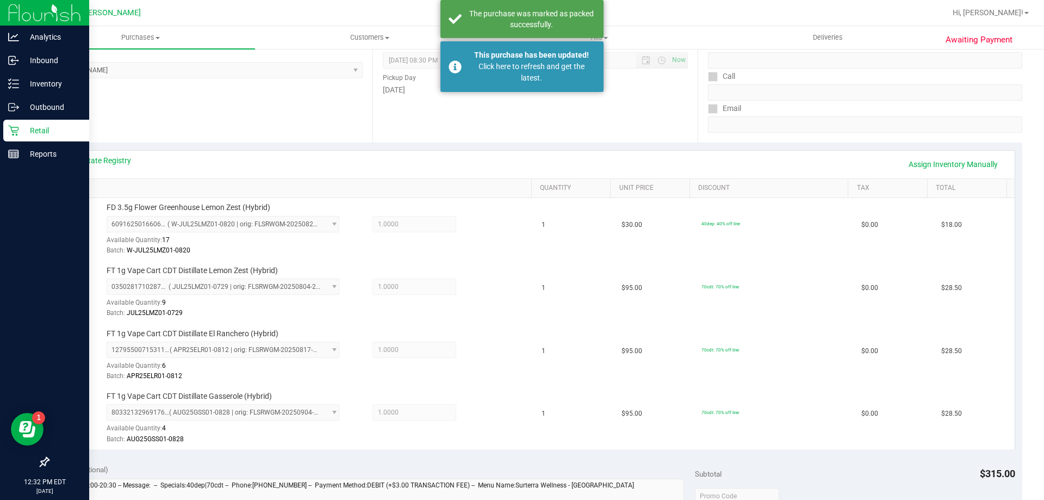
scroll to position [0, 0]
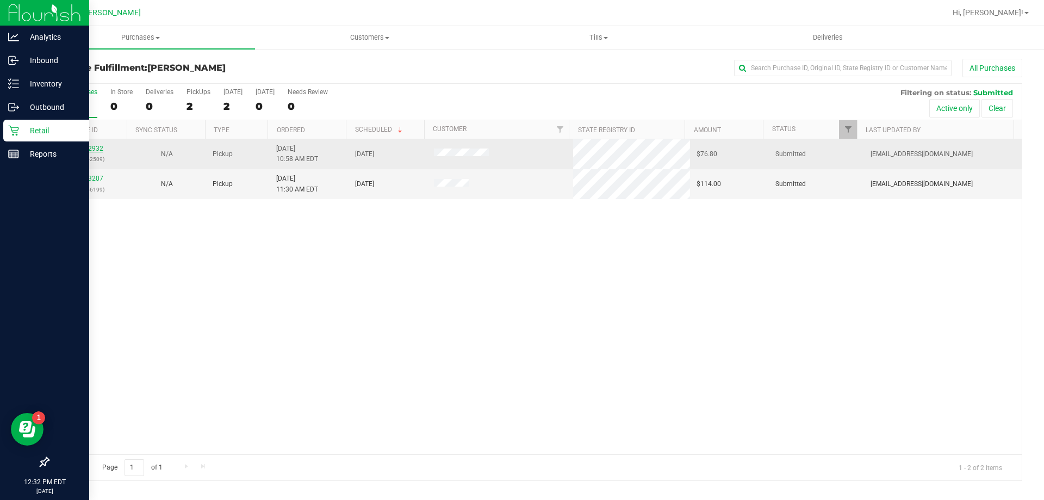
click at [89, 147] on link "11972932" at bounding box center [88, 149] width 30 height 8
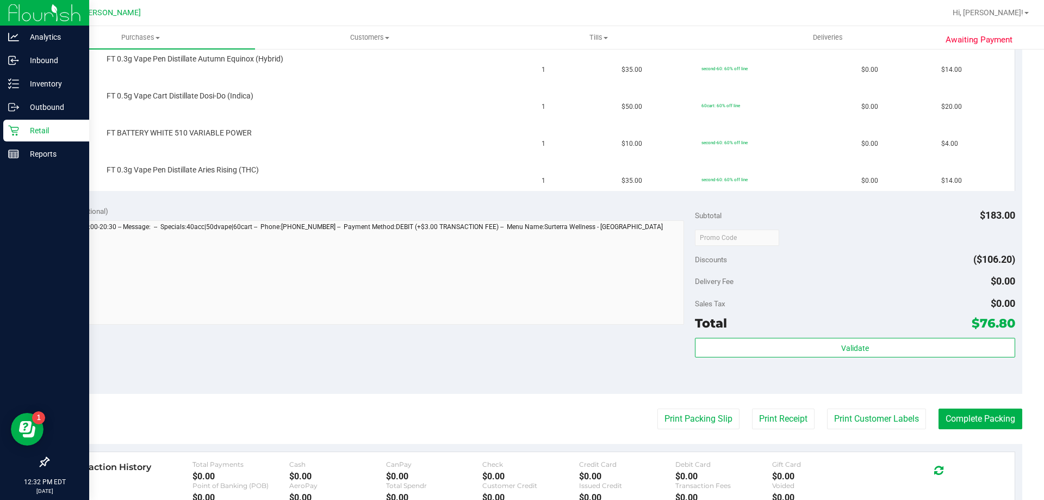
scroll to position [489, 0]
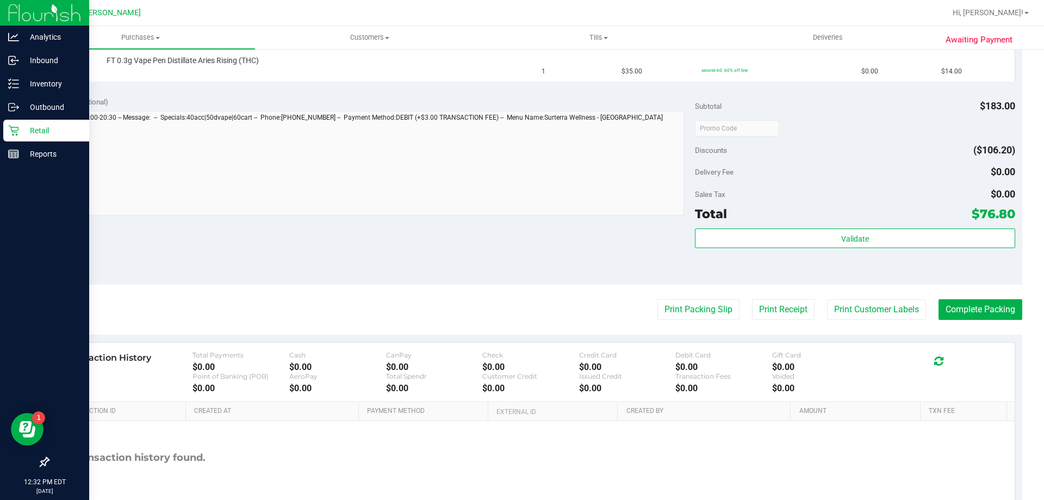
click at [672, 296] on purchase-details "Back Edit Purchase Cancel Purchase View Profile # 11972932 BioTrack ID: - Submi…" at bounding box center [535, 53] width 974 height 968
click at [675, 303] on button "Print Packing Slip" at bounding box center [698, 309] width 82 height 21
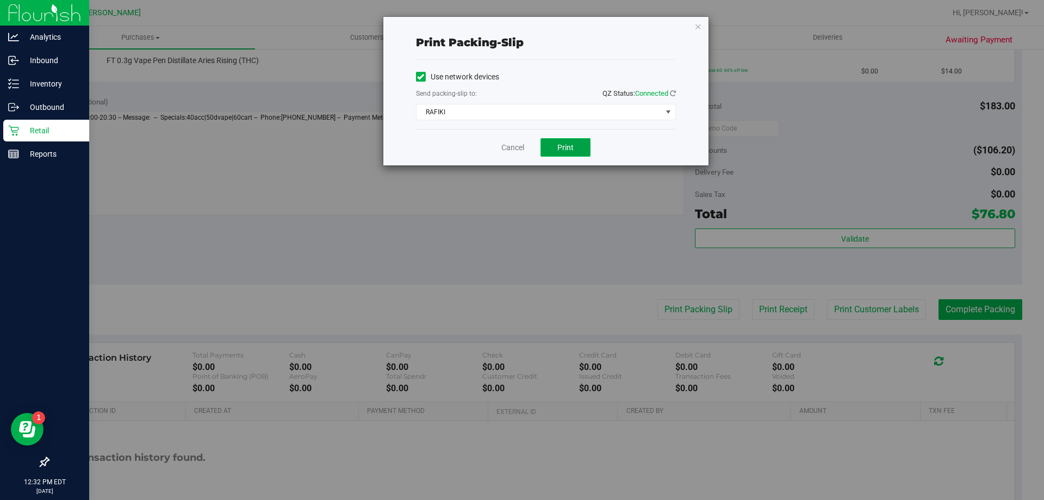
click at [560, 151] on span "Print" at bounding box center [565, 147] width 16 height 9
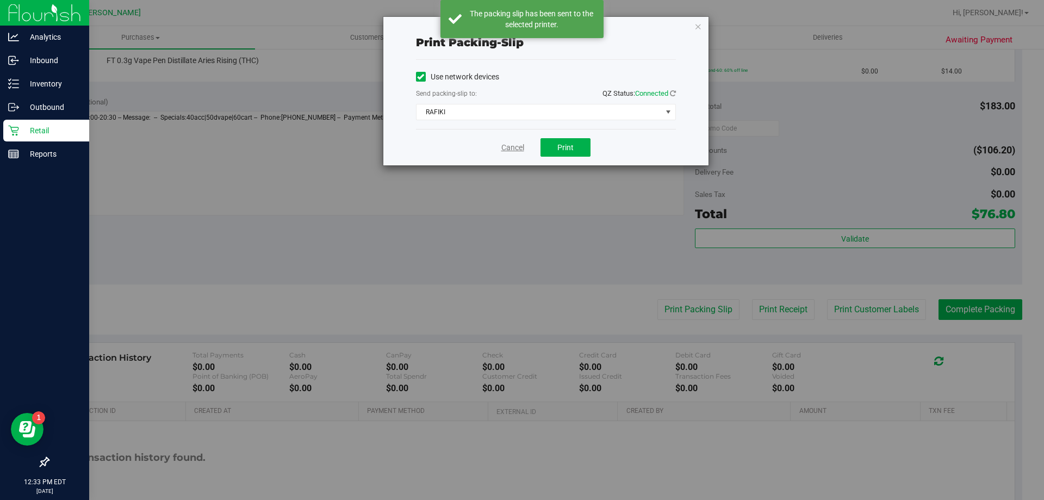
click at [511, 145] on link "Cancel" at bounding box center [512, 147] width 23 height 11
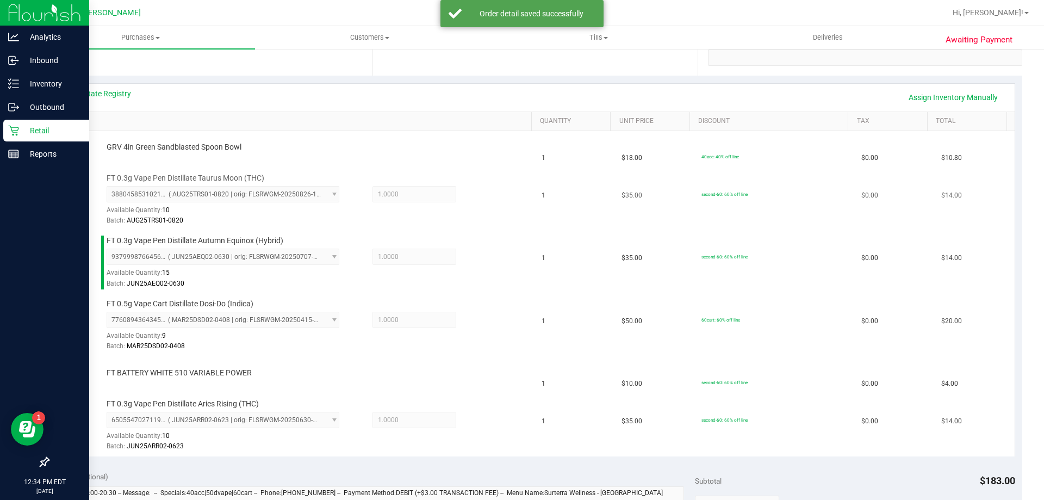
scroll to position [163, 0]
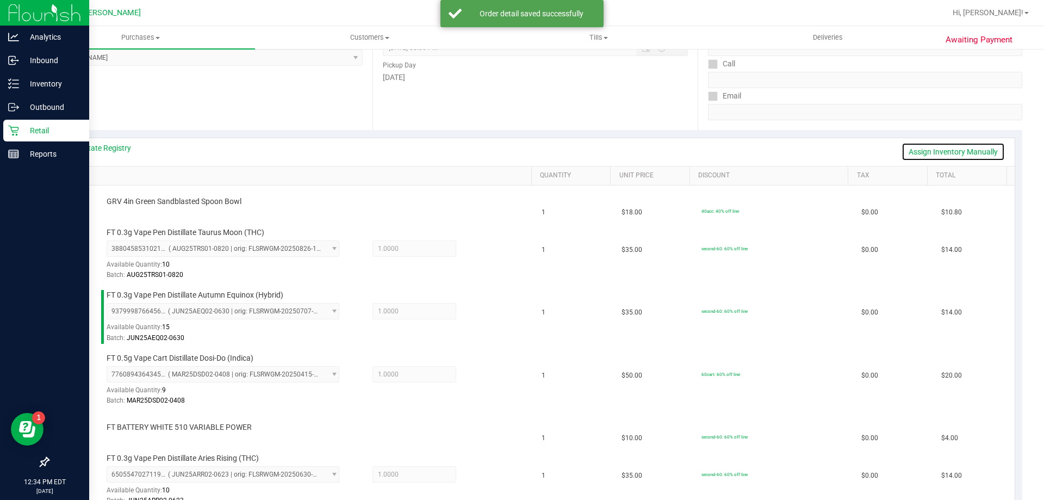
click at [915, 149] on link "Assign Inventory Manually" at bounding box center [953, 151] width 103 height 18
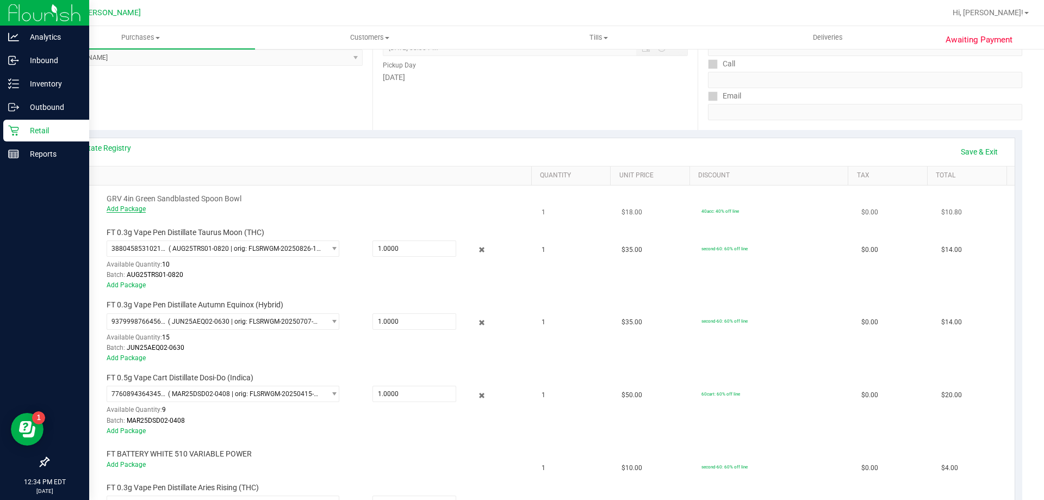
drag, startPoint x: 128, startPoint y: 216, endPoint x: 127, endPoint y: 207, distance: 9.8
click at [128, 216] on td "GRV 4in Green Sandblasted Spoon Bowl Add Package" at bounding box center [296, 203] width 480 height 37
click at [127, 206] on link "Add Package" at bounding box center [126, 209] width 39 height 8
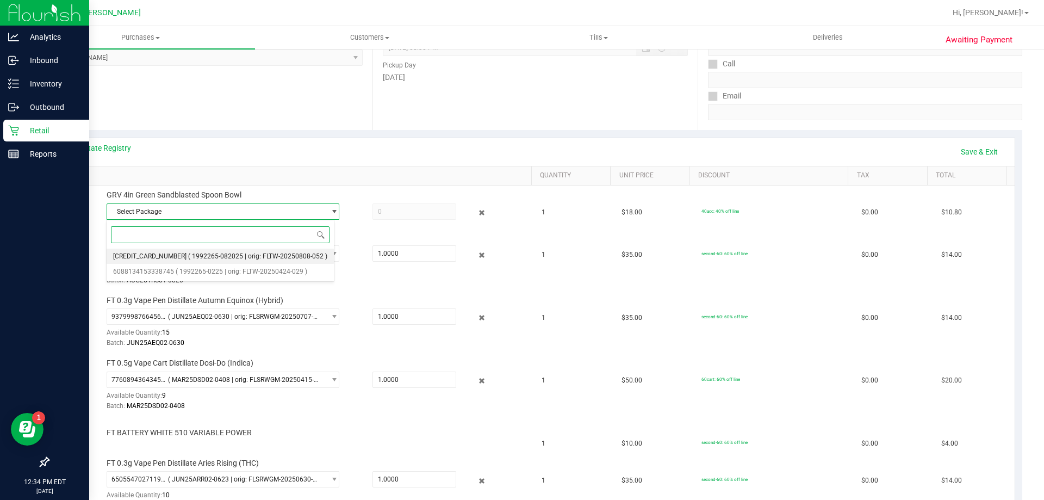
click at [198, 252] on span "( 1992265-082025 | orig: FLTW-20250808-052 )" at bounding box center [257, 256] width 139 height 8
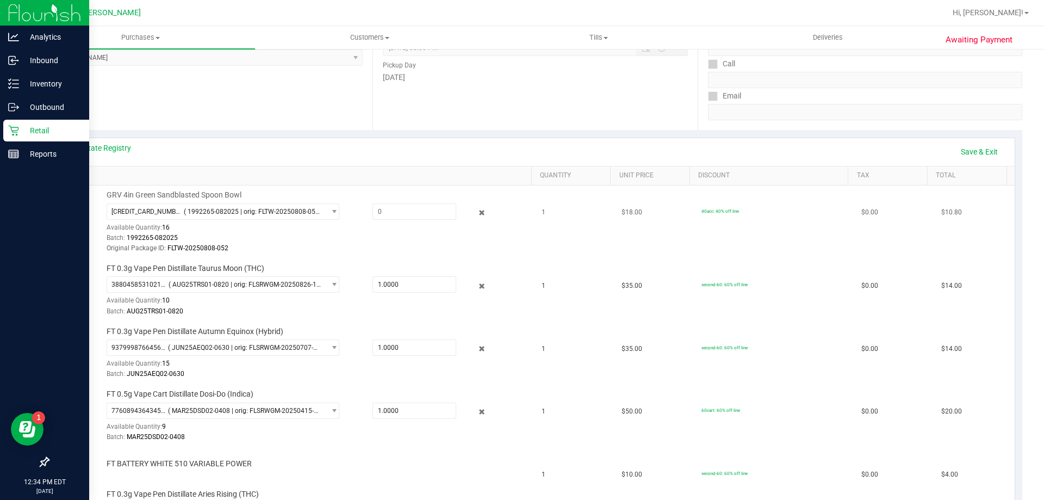
click at [264, 200] on div "GRV 4in Green Sandblasted Spoon Bowl [CREDIT_CARD_NUMBER] ( 1992265-082025 | or…" at bounding box center [313, 222] width 425 height 64
drag, startPoint x: 263, startPoint y: 206, endPoint x: 253, endPoint y: 235, distance: 31.1
click at [263, 207] on span "[CREDIT_CARD_NUMBER] ( 1992265-082025 | orig: FLTW-20250808-052 )" at bounding box center [216, 211] width 218 height 15
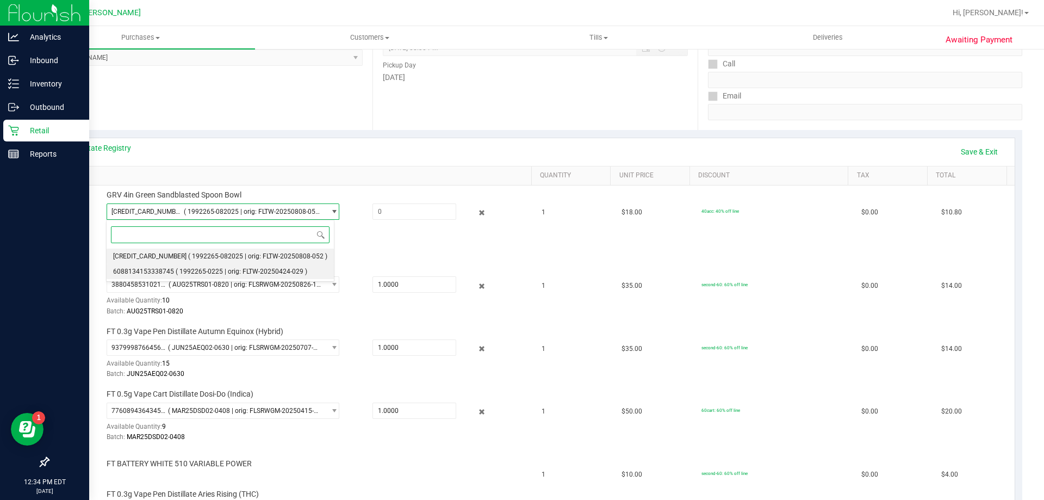
click at [191, 268] on span "( 1992265-0225 | orig: FLTW-20250424-029 )" at bounding box center [242, 272] width 132 height 8
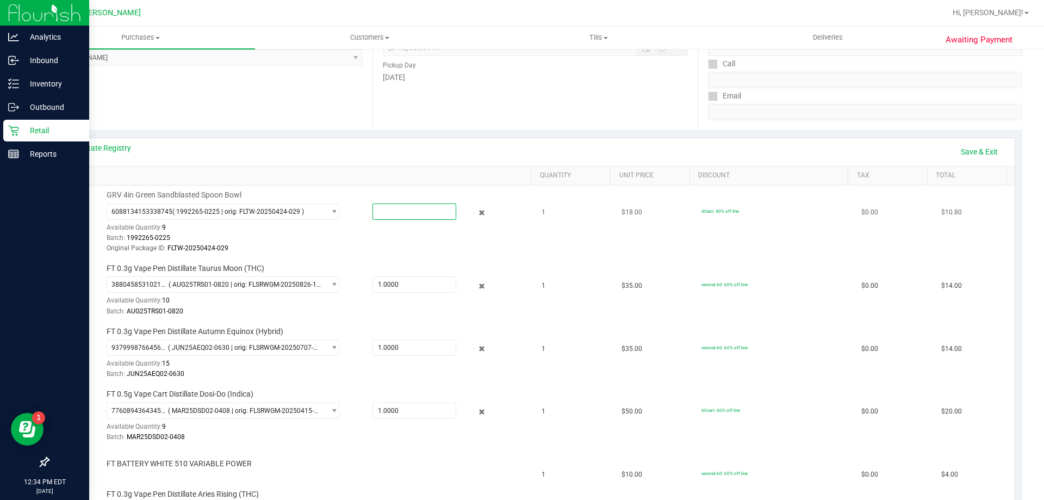
click at [387, 215] on span at bounding box center [414, 211] width 84 height 16
type input "1"
type input "1.0000"
click at [246, 163] on div "View State Registry Save & Exit" at bounding box center [535, 152] width 959 height 28
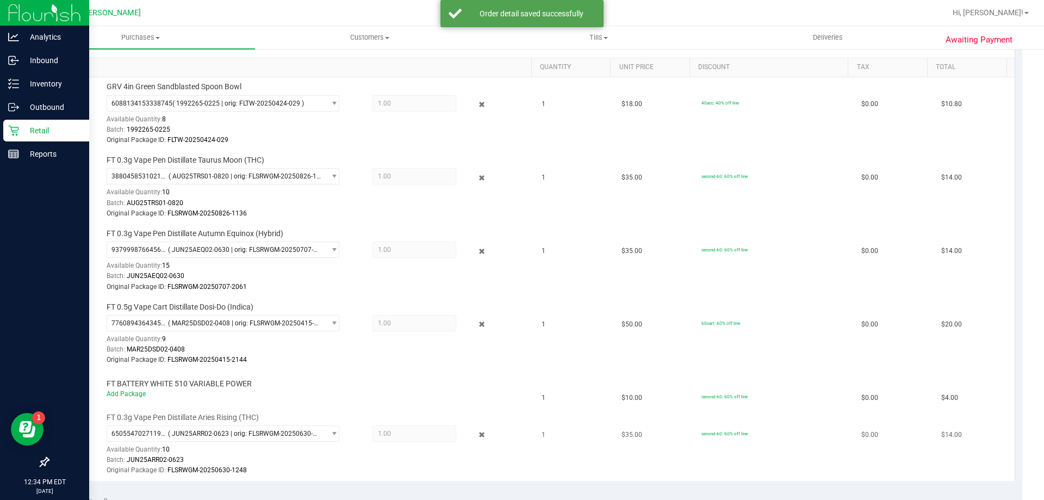
scroll to position [272, 0]
click at [114, 395] on link "Add Package" at bounding box center [126, 393] width 39 height 8
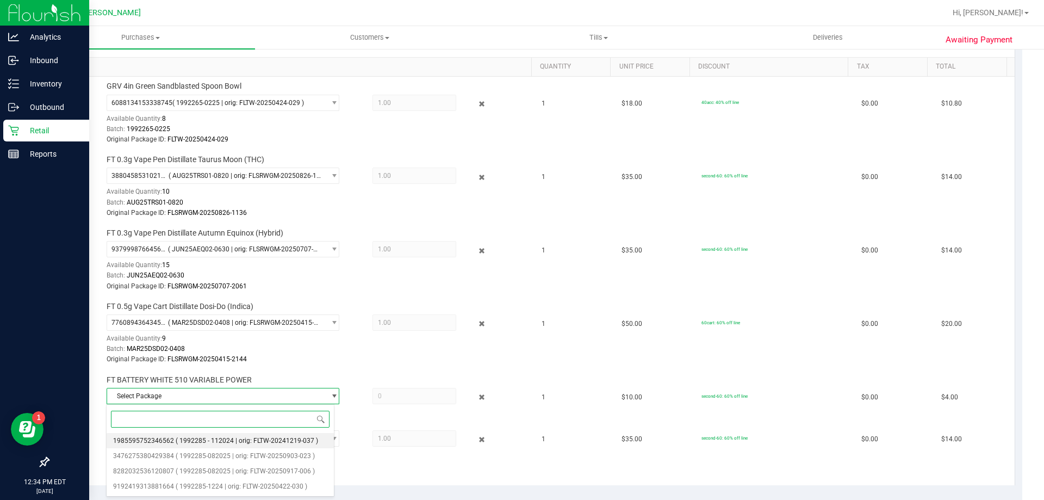
click at [203, 439] on span "( 1992285 - 112024 | orig: FLTW-20241219-037 )" at bounding box center [247, 441] width 142 height 8
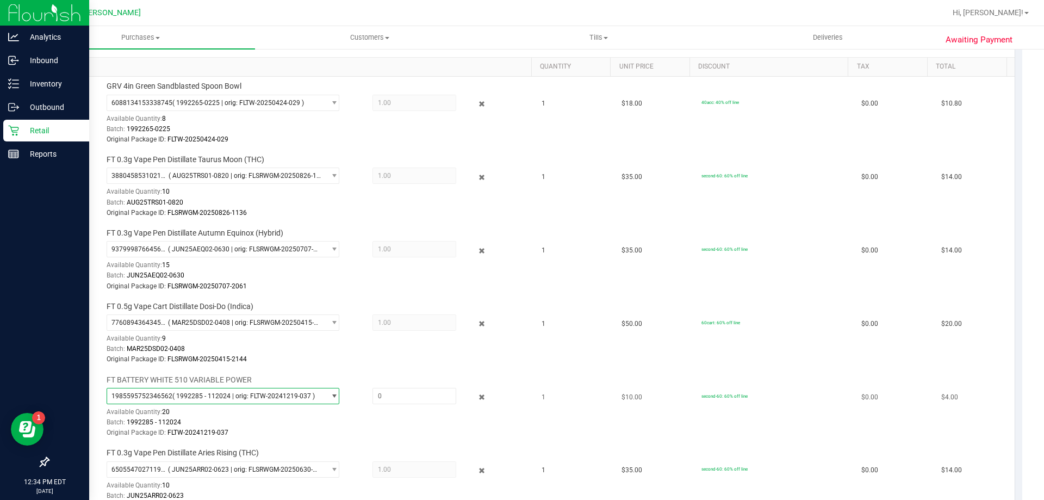
click at [271, 401] on span "1985595752346562 ( 1992285 - 112024 | orig: FLTW-20241219-037 )" at bounding box center [216, 395] width 218 height 15
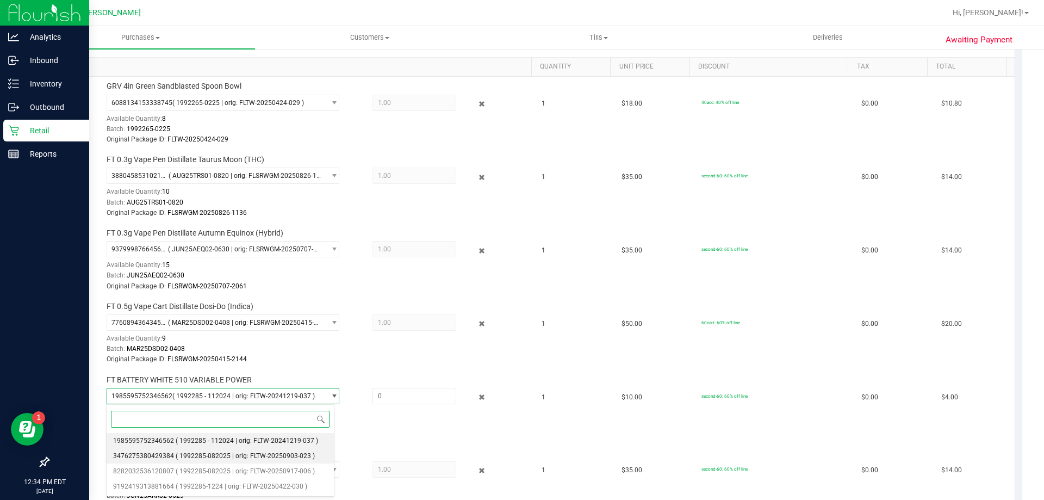
click at [184, 453] on span "( 1992285-082025 | orig: FLTW-20250903-023 )" at bounding box center [245, 456] width 139 height 8
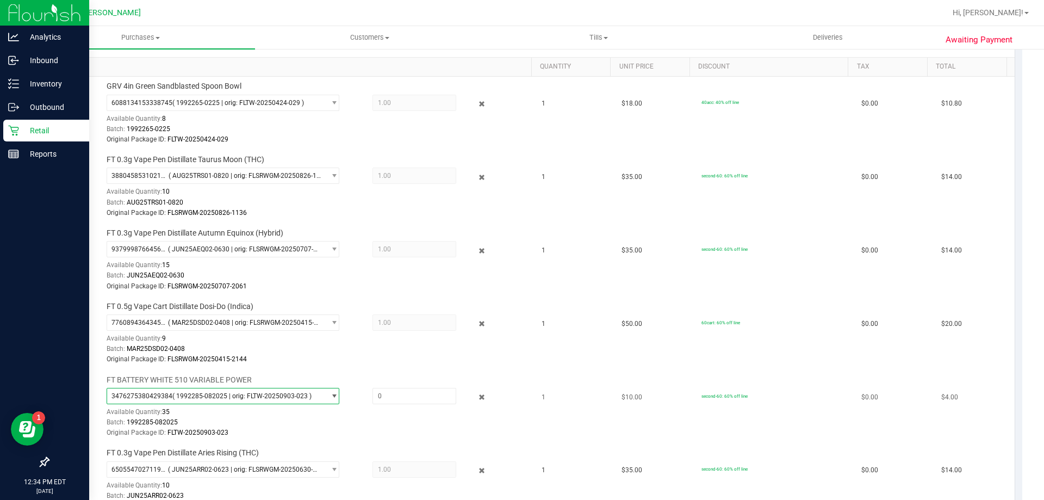
click at [206, 394] on span "( 1992285-082025 | orig: FLTW-20250903-023 )" at bounding box center [241, 396] width 139 height 8
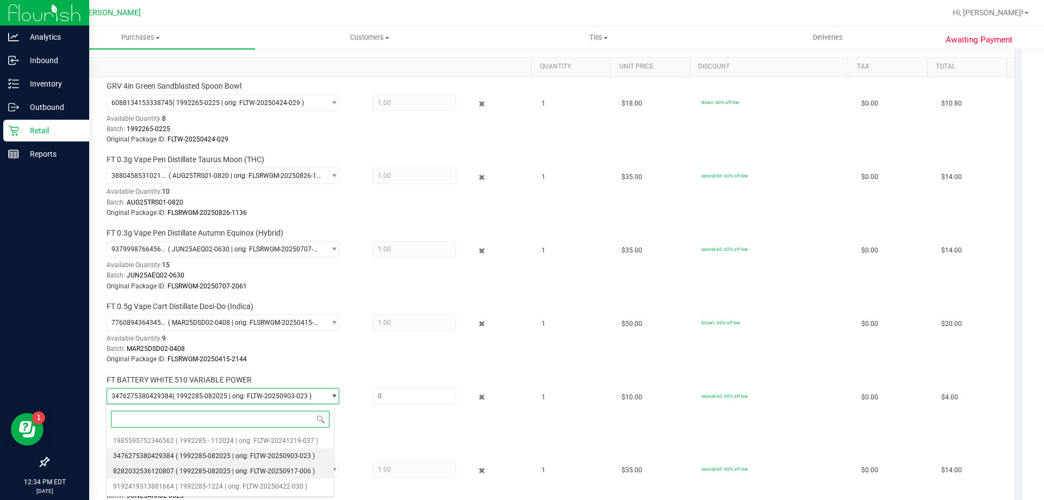
click at [204, 469] on span "( 1992285-082025 | orig: FLTW-20250917-006 )" at bounding box center [245, 471] width 139 height 8
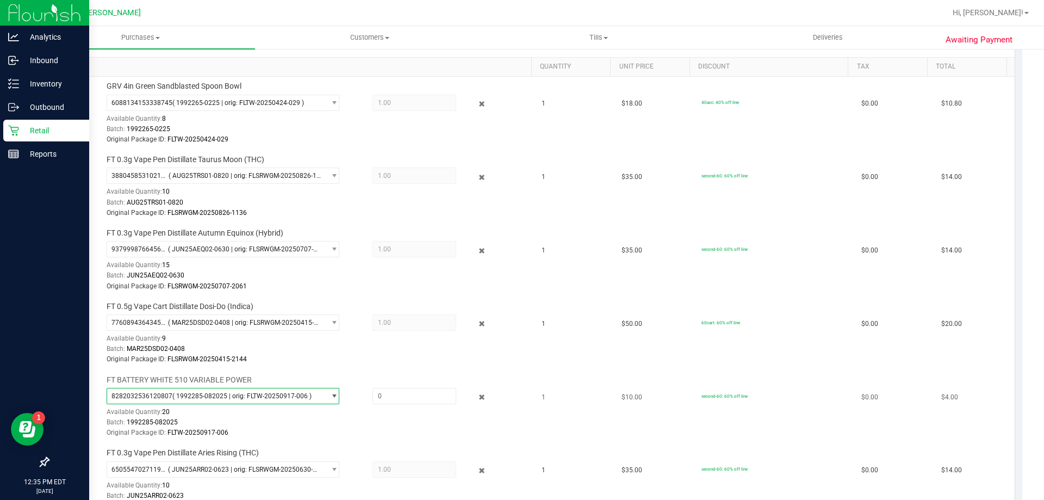
click at [210, 395] on span "( 1992285-082025 | orig: FLTW-20250917-006 )" at bounding box center [241, 396] width 139 height 8
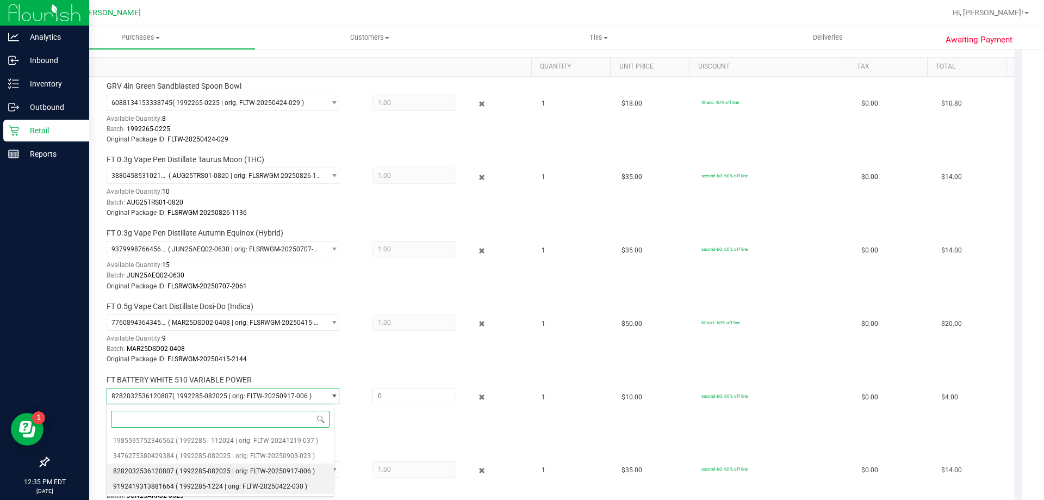
click at [214, 484] on span "( 1992285-1224 | orig: FLTW-20250422-030 )" at bounding box center [242, 486] width 132 height 8
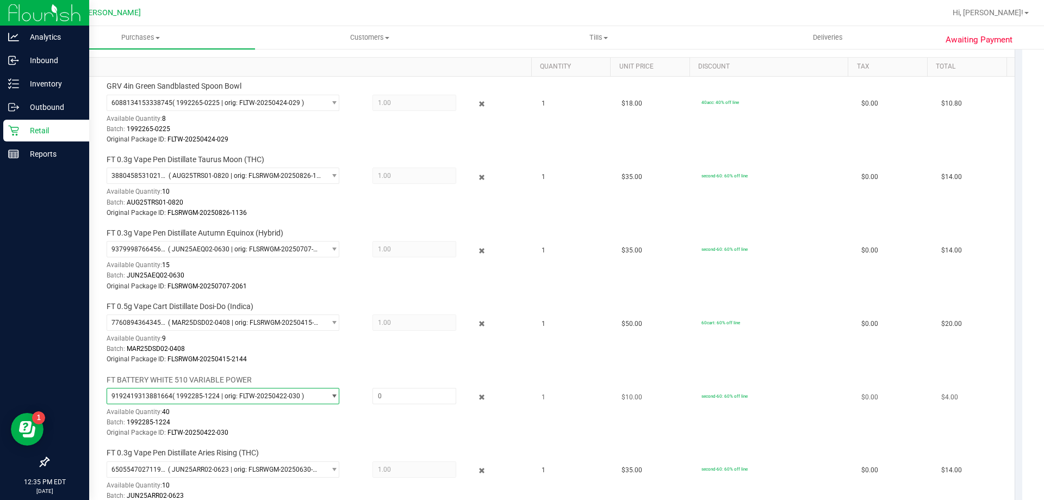
click at [215, 401] on span "9192419313881664 ( 1992285-1224 | orig: FLTW-20250422-030 )" at bounding box center [216, 395] width 218 height 15
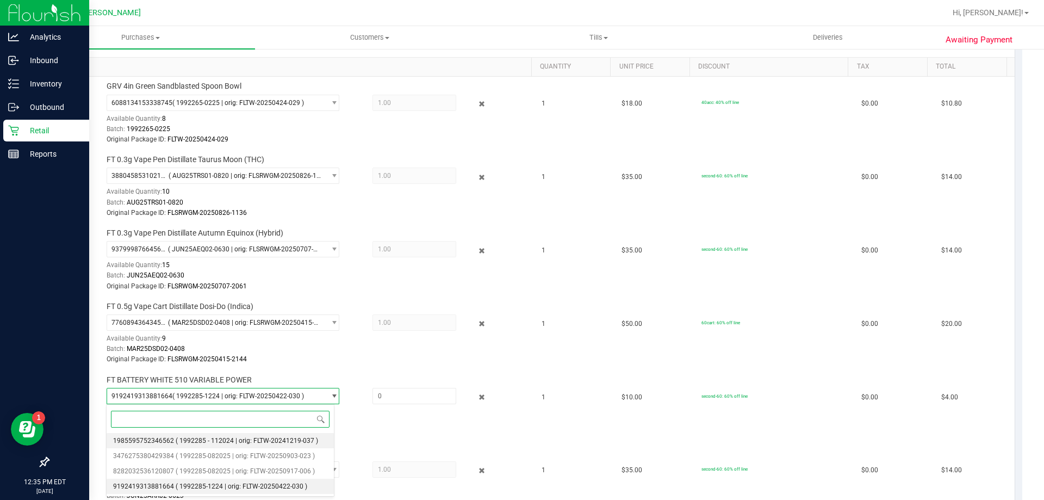
click at [211, 440] on span "( 1992285 - 112024 | orig: FLTW-20241219-037 )" at bounding box center [247, 441] width 142 height 8
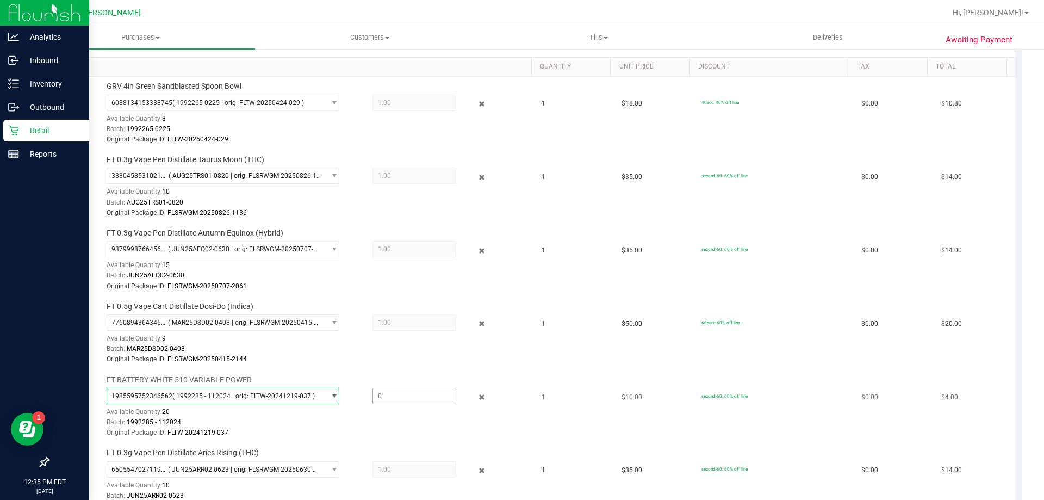
click at [405, 398] on span at bounding box center [414, 396] width 84 height 16
type input "1"
type input "1.0000"
click at [407, 430] on div "Original Package ID: FLTW-20241219-037" at bounding box center [317, 432] width 420 height 10
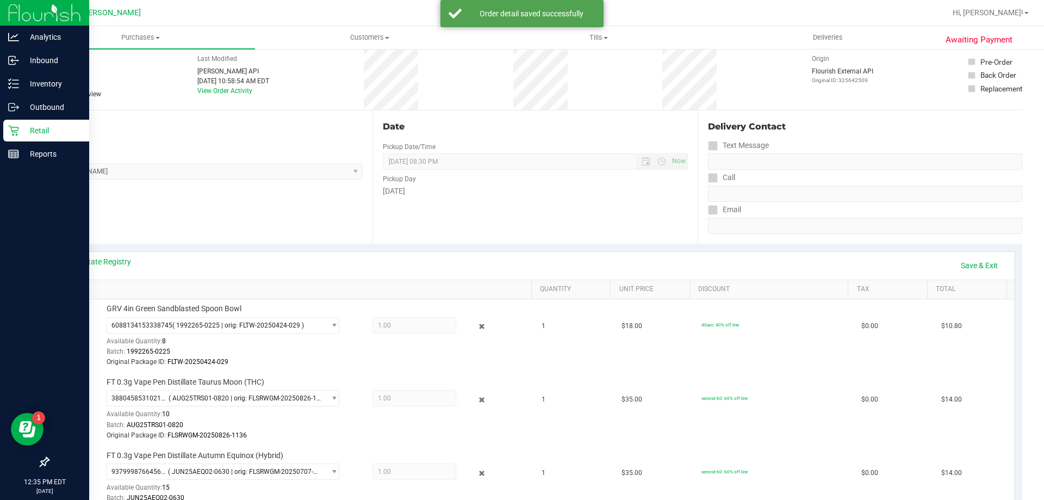
scroll to position [0, 0]
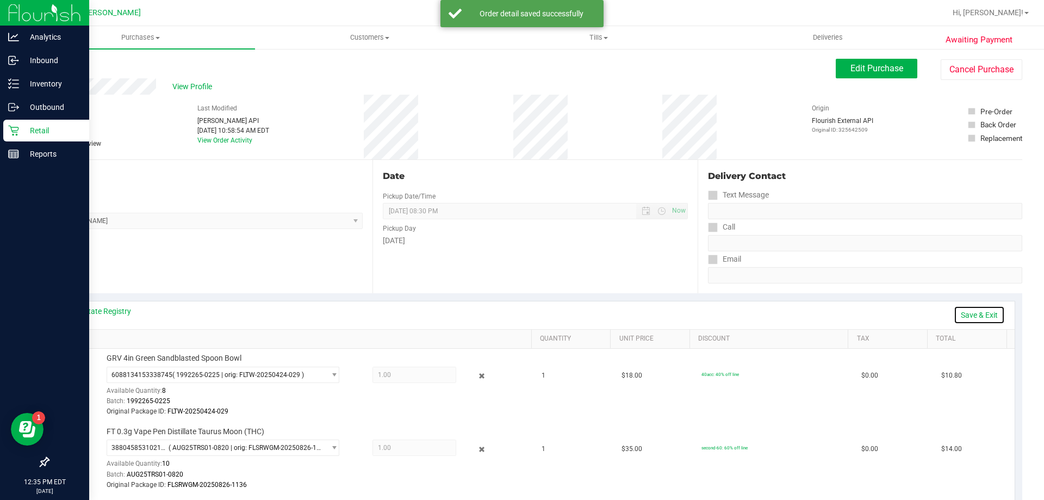
click at [961, 315] on link "Save & Exit" at bounding box center [979, 315] width 51 height 18
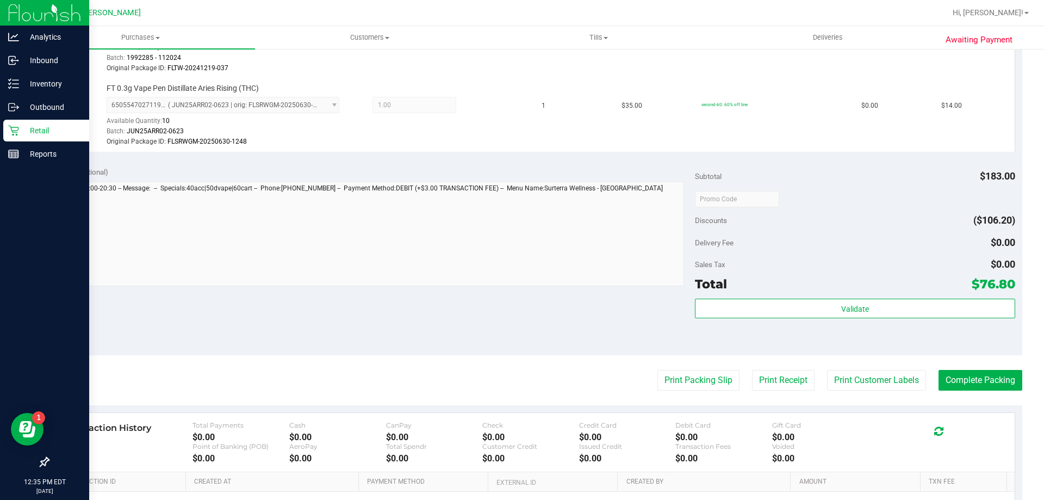
scroll to position [761, 0]
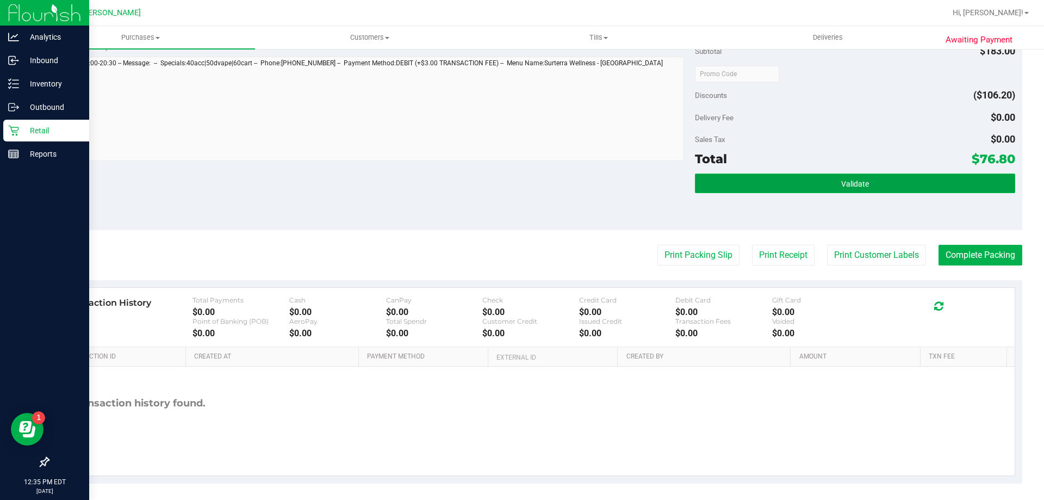
click at [732, 185] on button "Validate" at bounding box center [855, 183] width 320 height 20
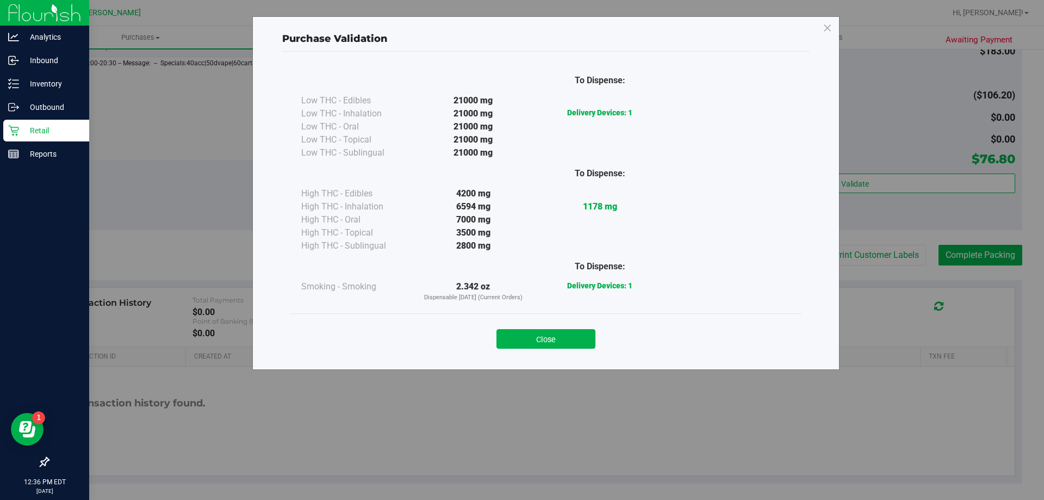
drag, startPoint x: 533, startPoint y: 331, endPoint x: 553, endPoint y: 336, distance: 20.6
click at [533, 331] on button "Close" at bounding box center [545, 339] width 99 height 20
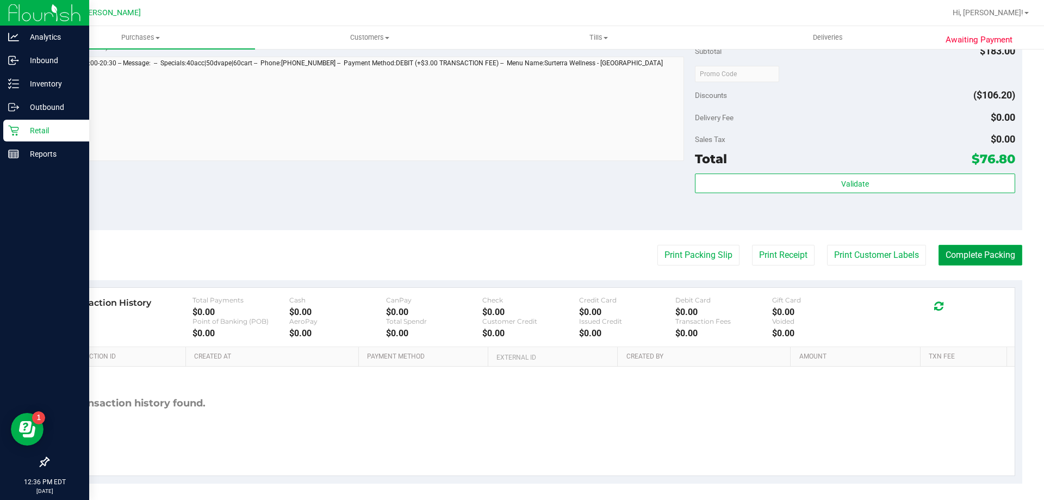
click at [980, 249] on button "Complete Packing" at bounding box center [981, 255] width 84 height 21
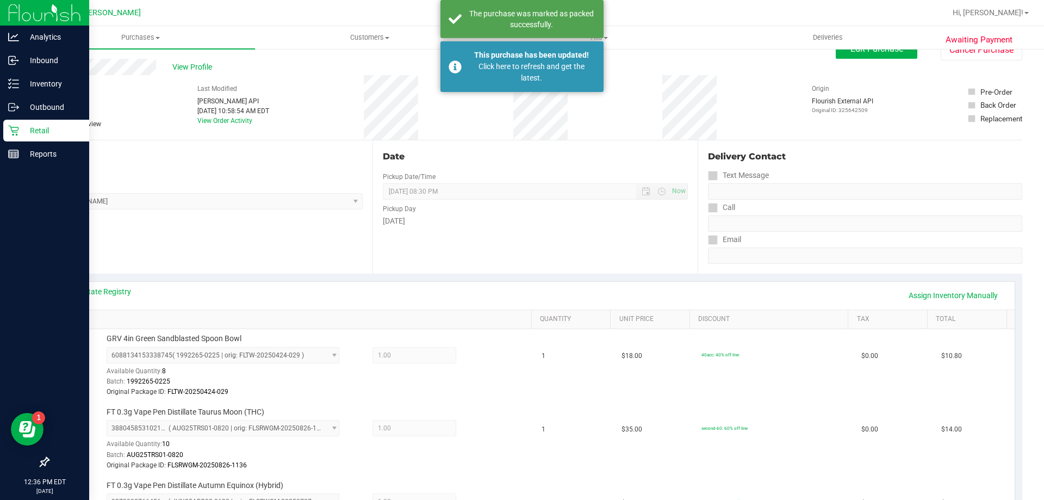
scroll to position [0, 0]
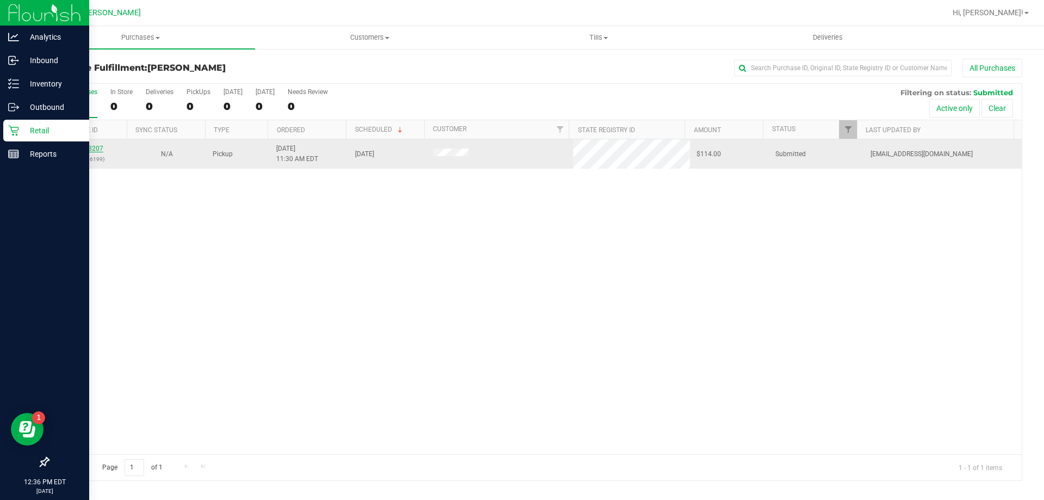
click at [86, 147] on link "11973207" at bounding box center [88, 149] width 30 height 8
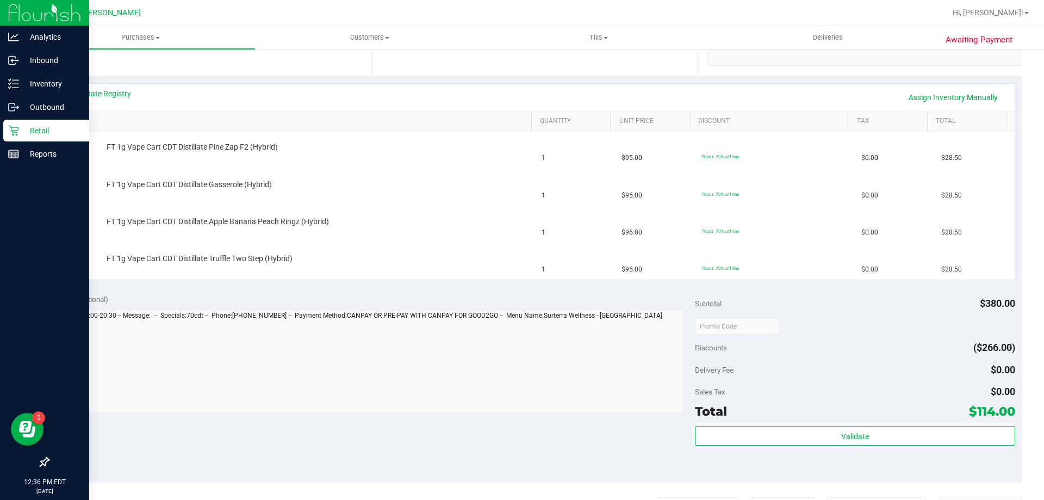
scroll to position [326, 0]
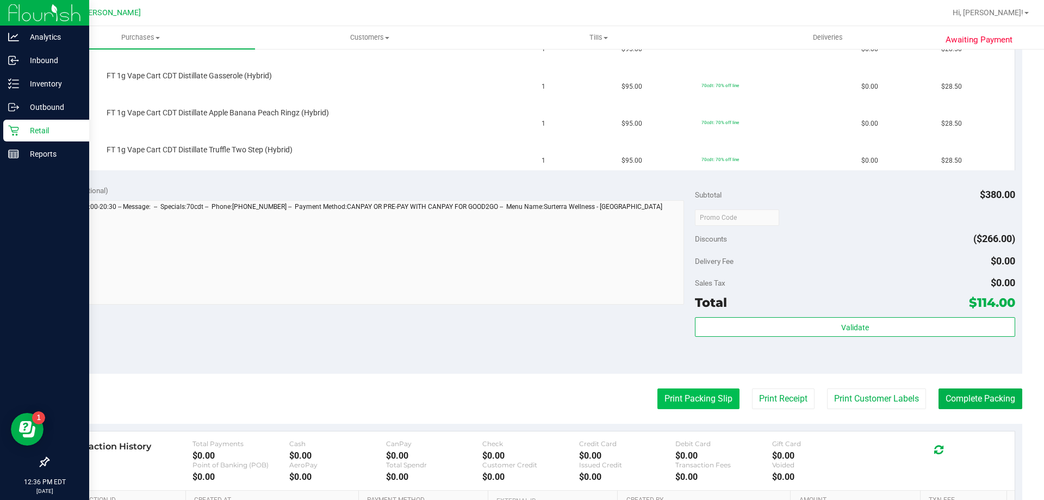
click at [704, 394] on button "Print Packing Slip" at bounding box center [698, 398] width 82 height 21
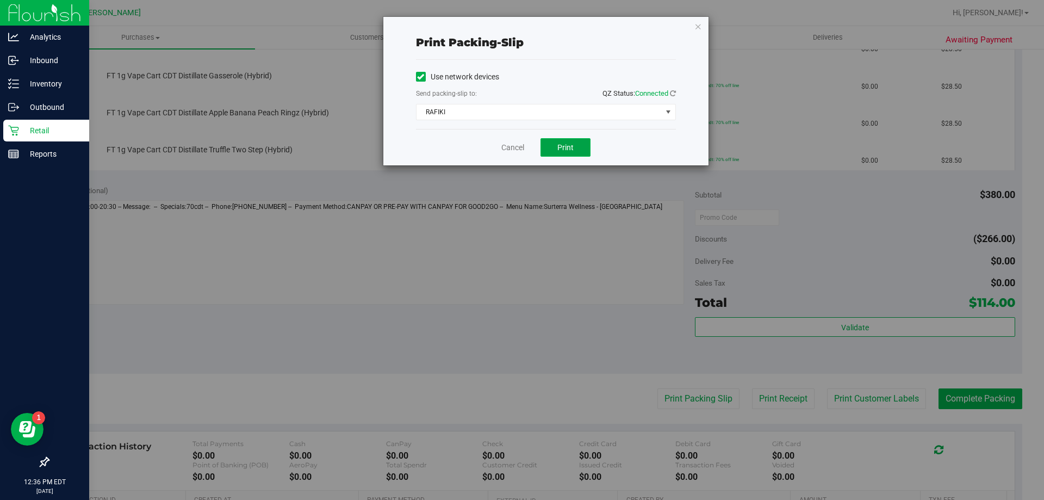
click at [566, 152] on button "Print" at bounding box center [565, 147] width 50 height 18
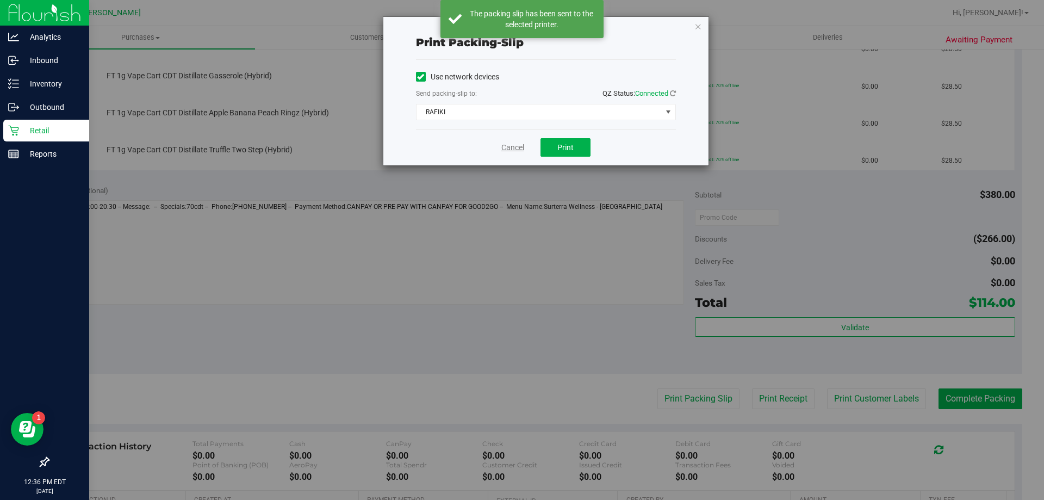
click at [511, 147] on link "Cancel" at bounding box center [512, 147] width 23 height 11
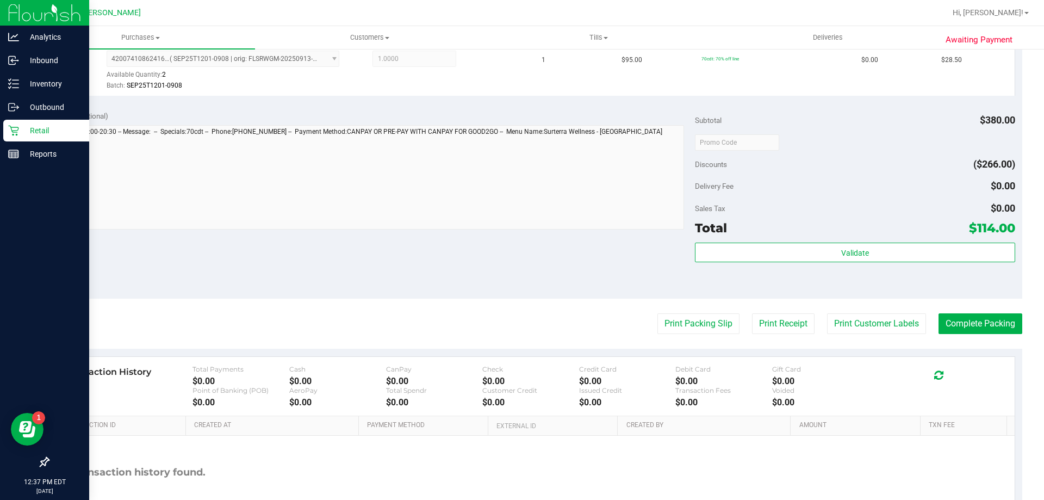
scroll to position [578, 0]
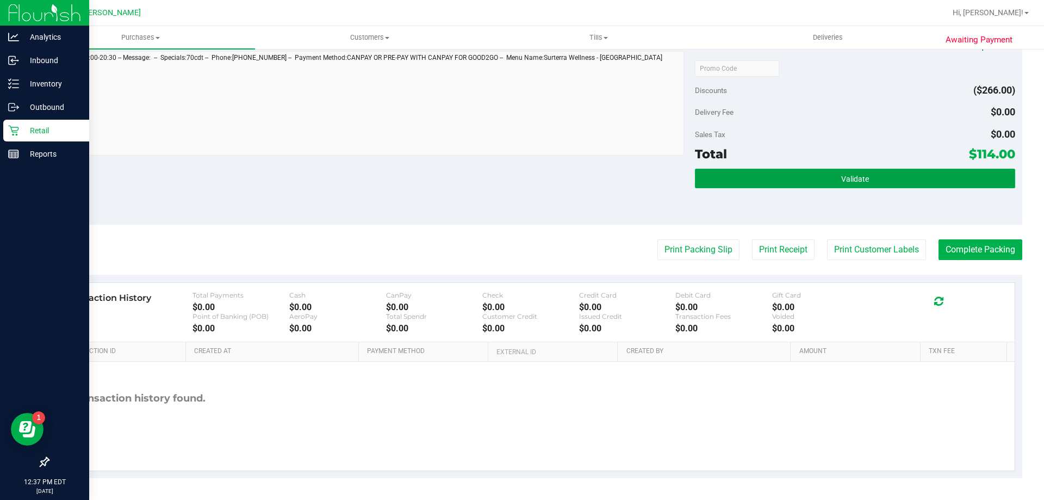
click at [779, 169] on button "Validate" at bounding box center [855, 179] width 320 height 20
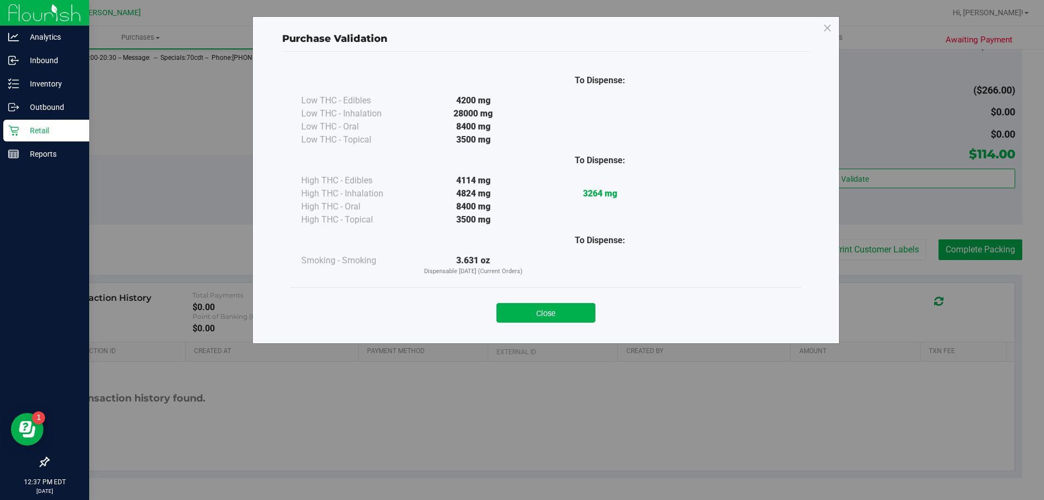
click at [570, 300] on div "Close" at bounding box center [546, 309] width 495 height 27
click at [571, 311] on button "Close" at bounding box center [545, 313] width 99 height 20
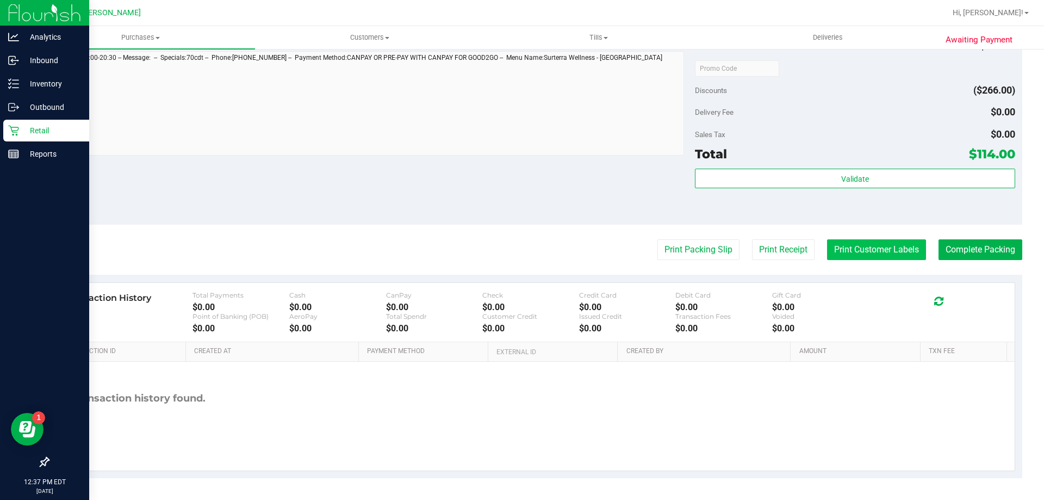
click at [849, 246] on button "Print Customer Labels" at bounding box center [876, 249] width 99 height 21
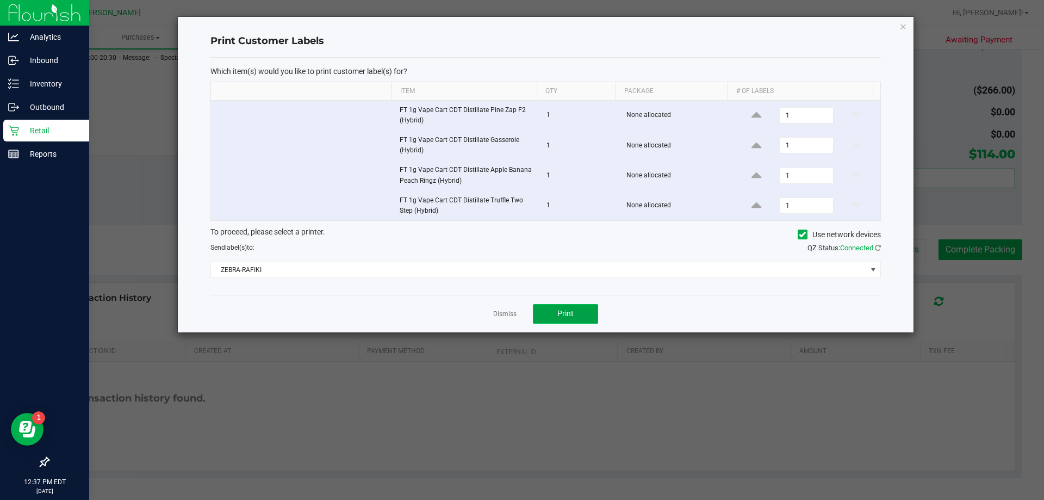
click at [546, 309] on button "Print" at bounding box center [565, 314] width 65 height 20
drag, startPoint x: 506, startPoint y: 315, endPoint x: 495, endPoint y: 333, distance: 21.3
click at [507, 314] on link "Dismiss" at bounding box center [504, 313] width 23 height 9
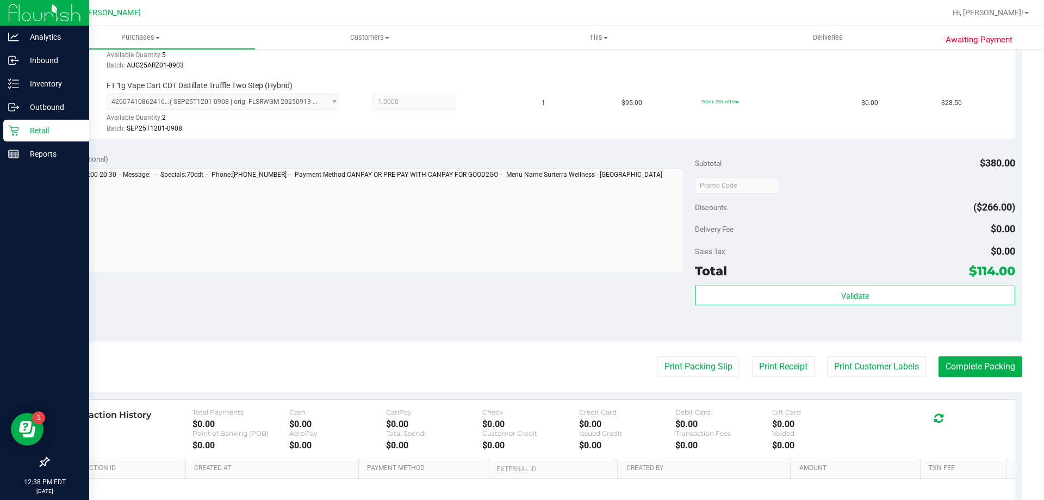
scroll to position [524, 0]
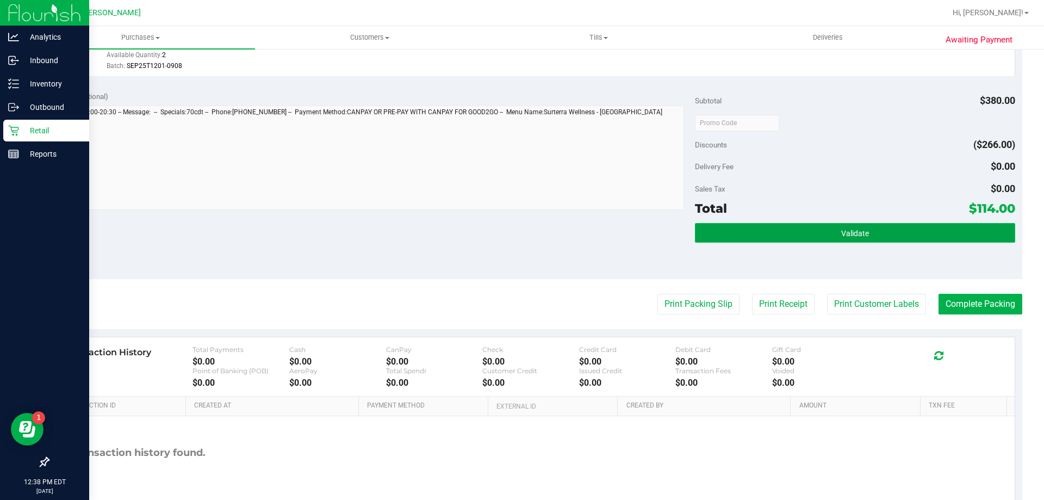
click at [878, 234] on button "Validate" at bounding box center [855, 233] width 320 height 20
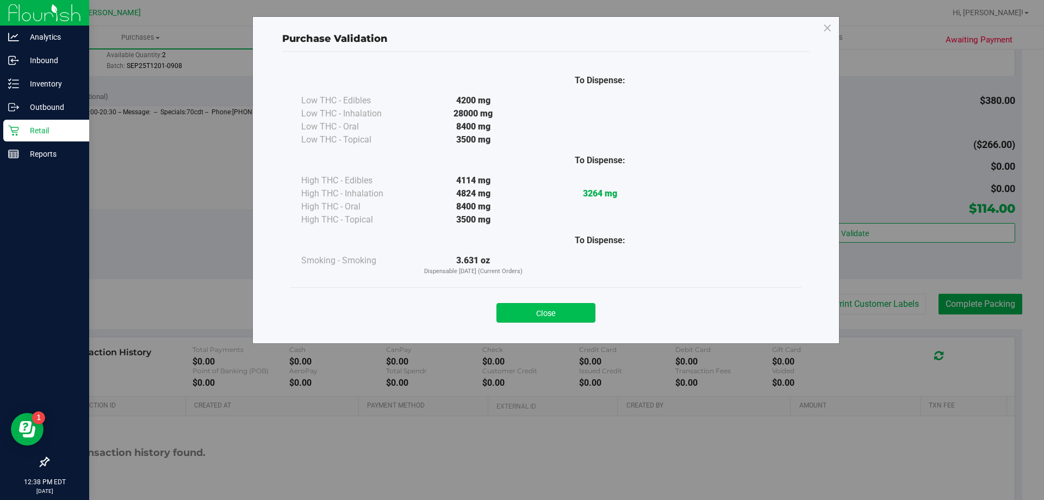
click at [547, 312] on button "Close" at bounding box center [545, 313] width 99 height 20
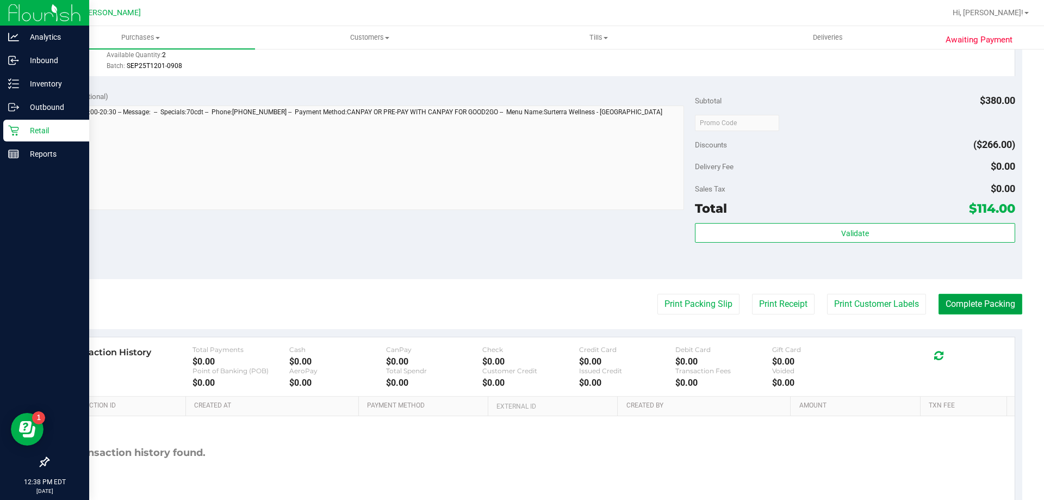
click at [982, 311] on button "Complete Packing" at bounding box center [981, 304] width 84 height 21
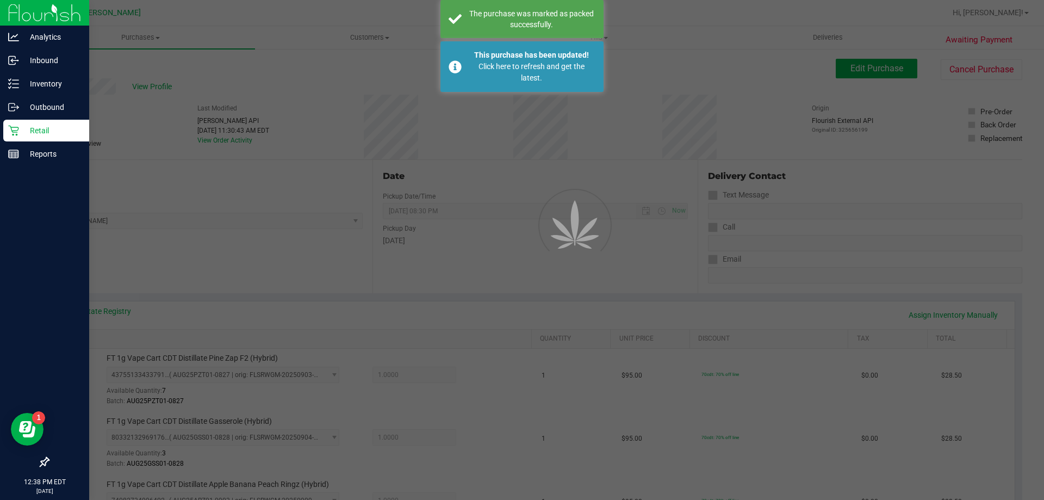
scroll to position [102, 0]
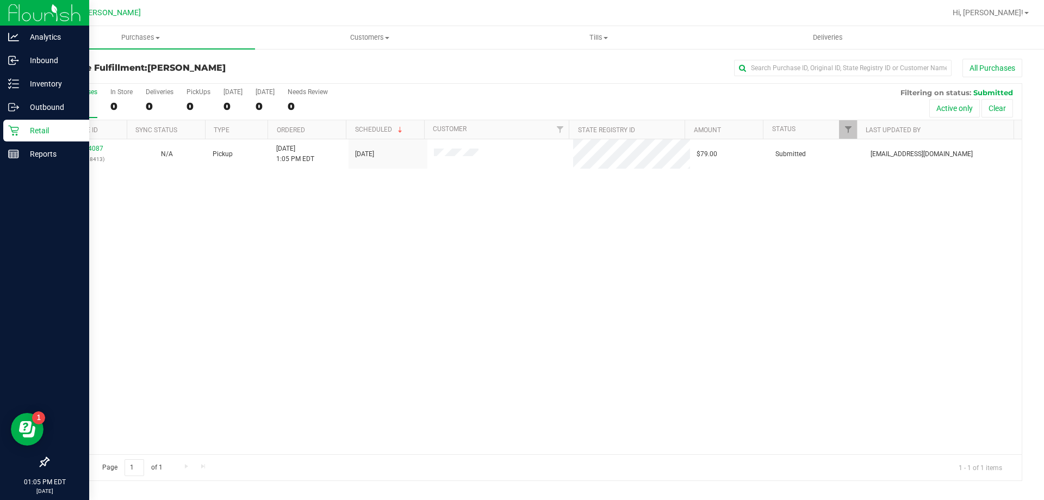
click at [9, 132] on icon at bounding box center [13, 130] width 11 height 11
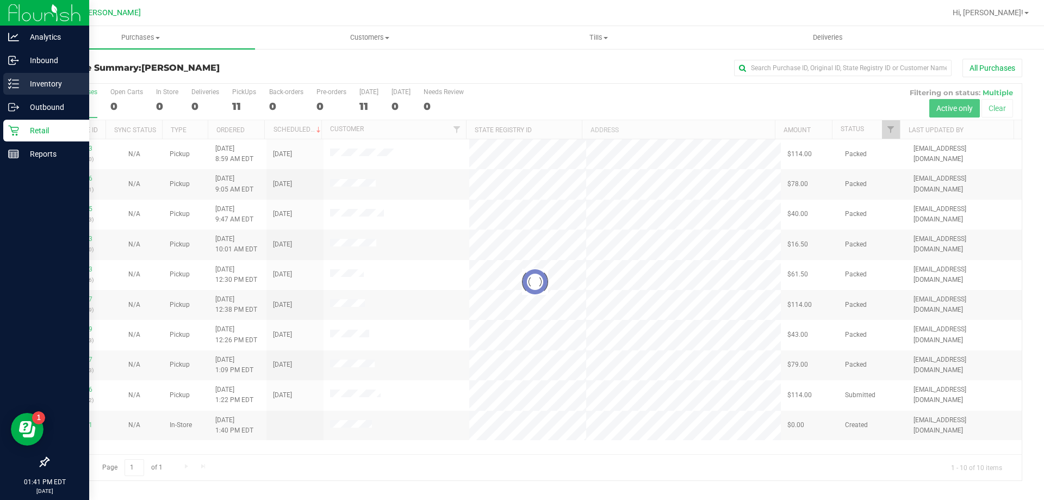
click at [16, 77] on div "Inventory" at bounding box center [46, 84] width 86 height 22
click at [24, 84] on p "Inventory" at bounding box center [51, 83] width 65 height 13
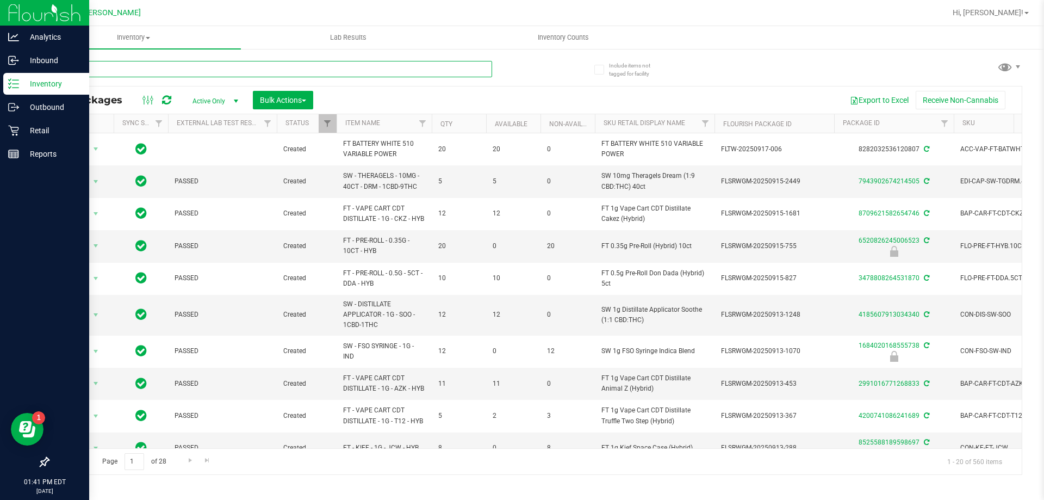
click at [215, 73] on input "text" at bounding box center [270, 69] width 444 height 16
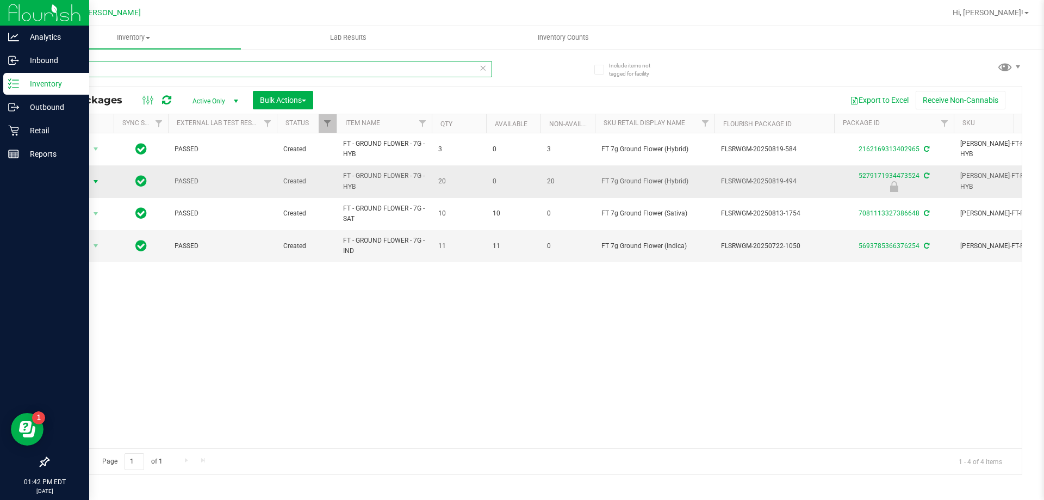
type input "ground"
click at [83, 179] on span "Action" at bounding box center [73, 181] width 29 height 15
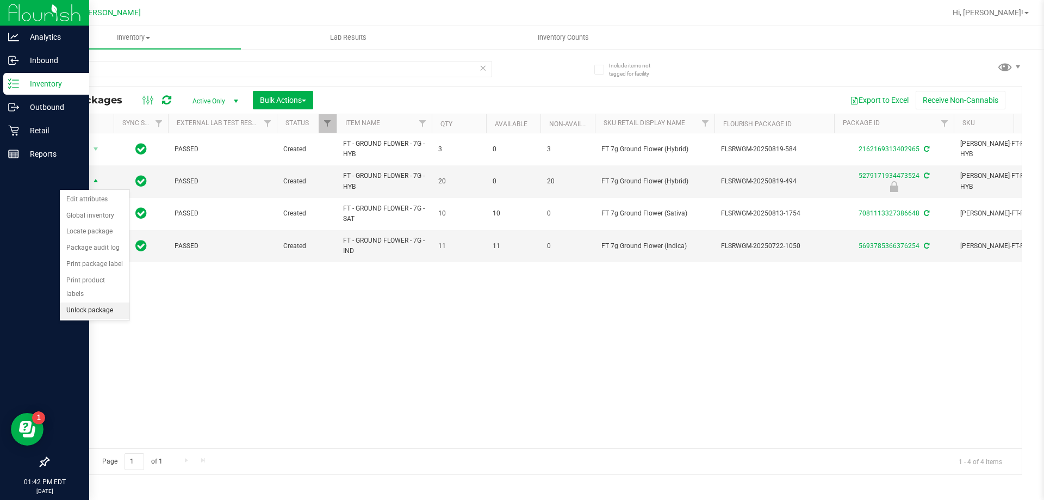
click at [85, 302] on li "Unlock package" at bounding box center [95, 310] width 70 height 16
